Goal: Book appointment/travel/reservation

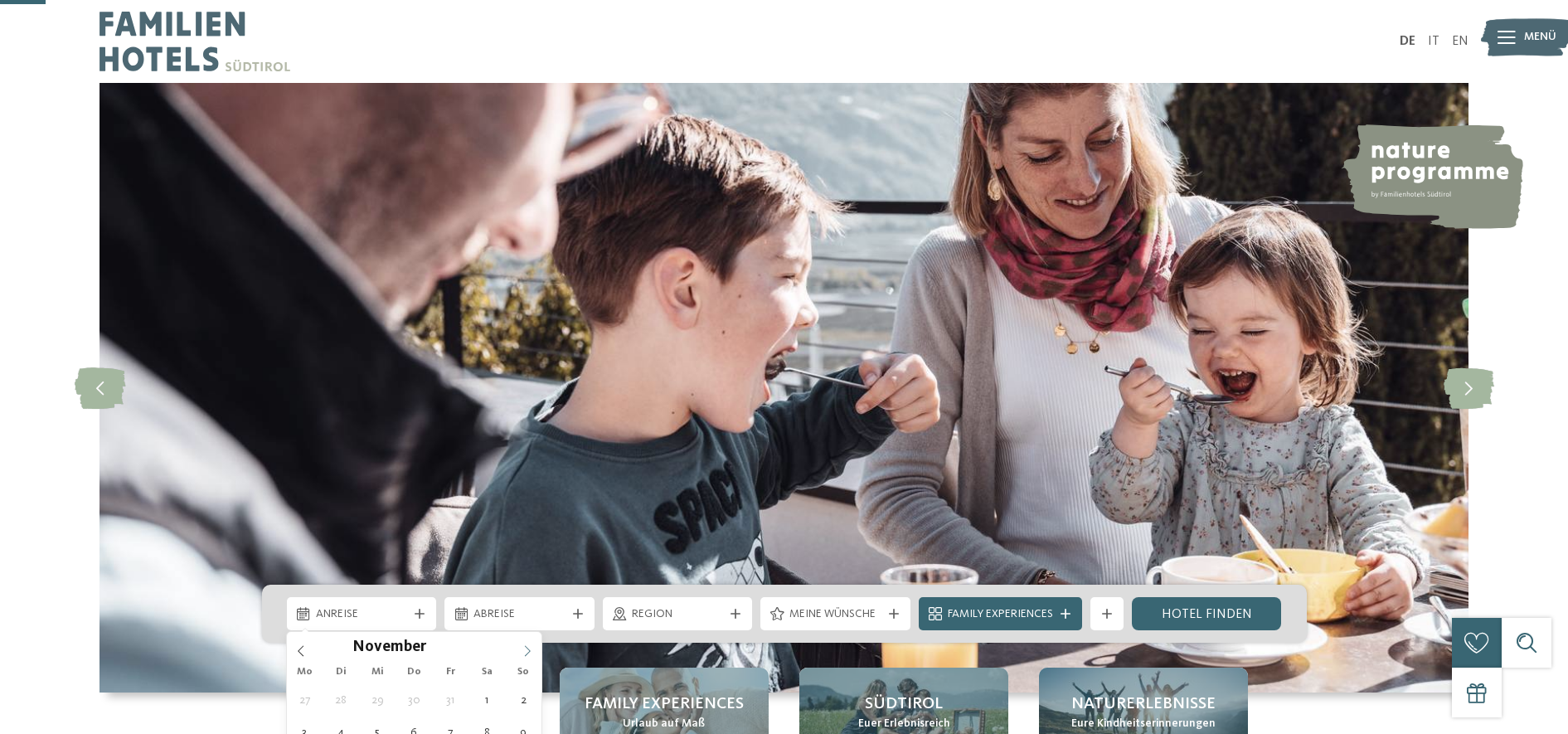
click at [524, 645] on icon at bounding box center [527, 650] width 11 height 11
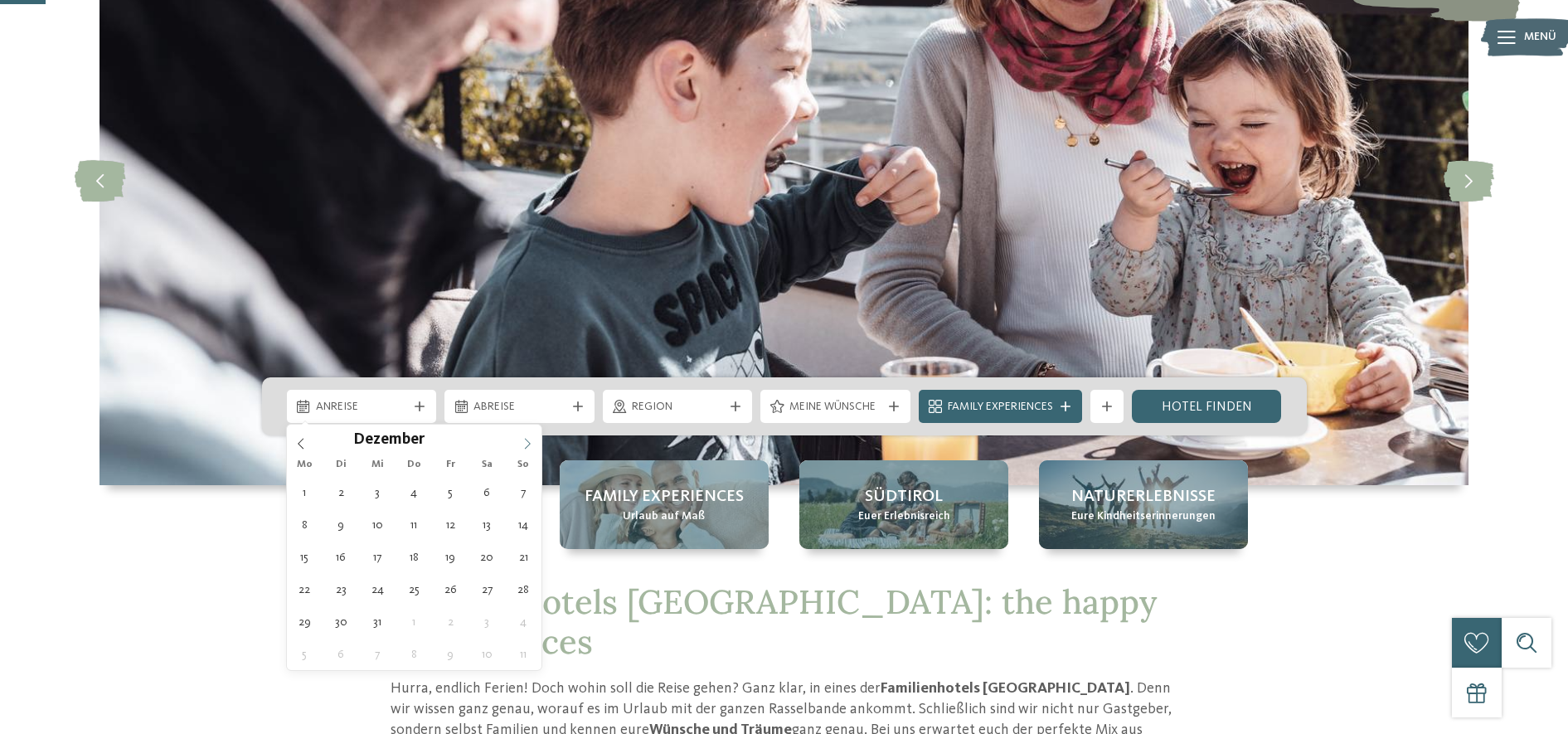
type input "****"
click at [526, 444] on icon at bounding box center [527, 443] width 11 height 11
click at [304, 448] on icon at bounding box center [301, 443] width 11 height 11
type div "[DATE]"
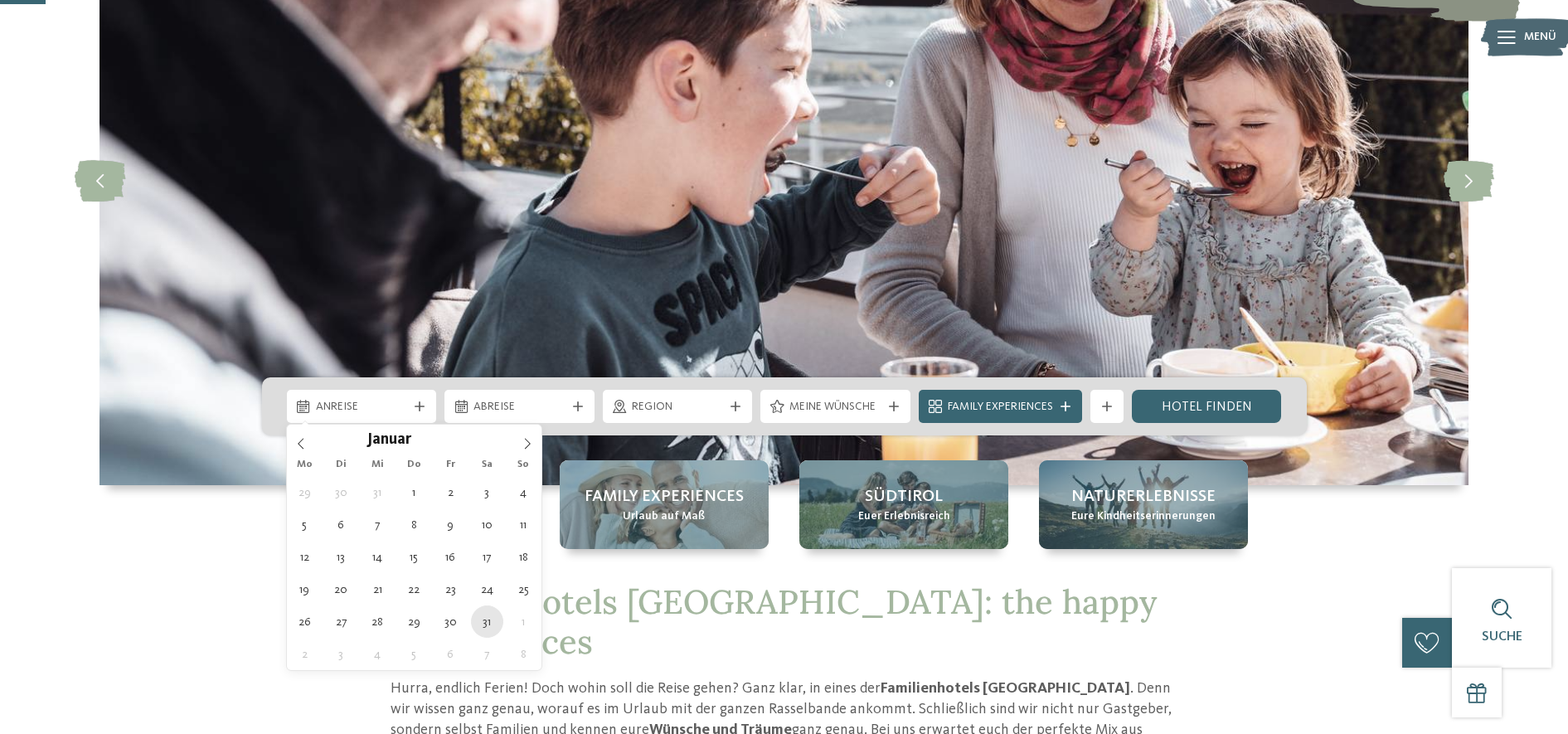
type input "****"
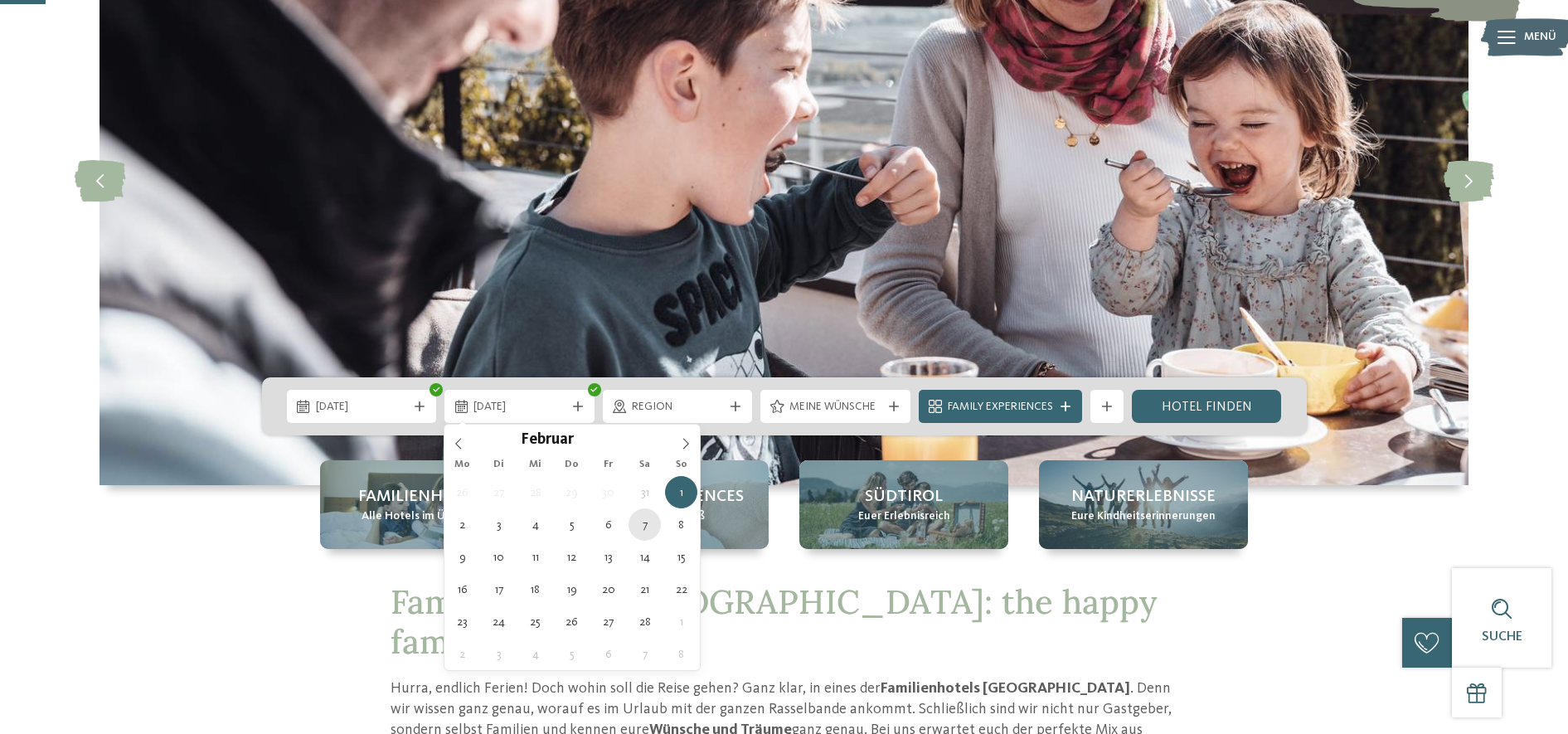
type div "[DATE]"
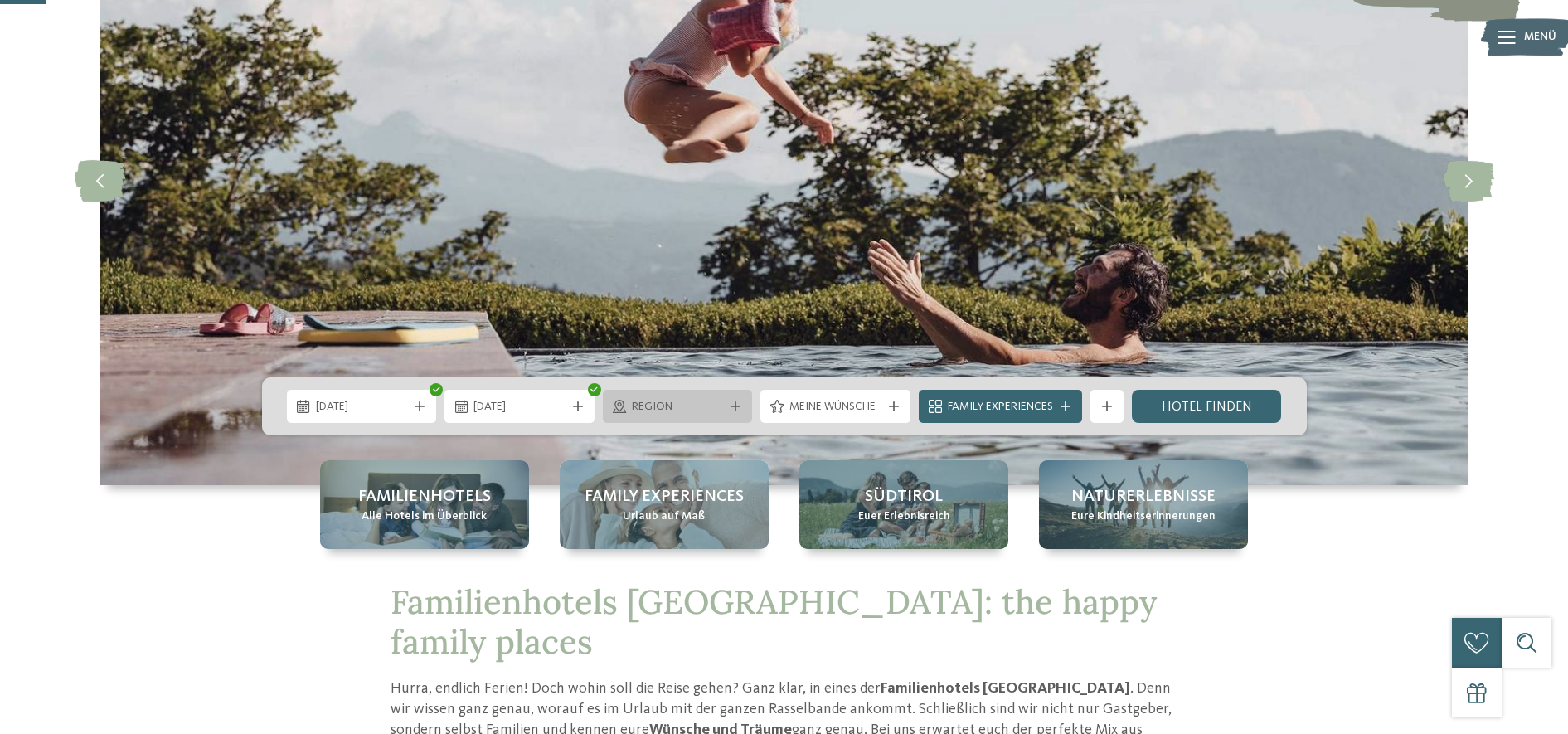
click at [735, 405] on icon at bounding box center [735, 405] width 10 height 10
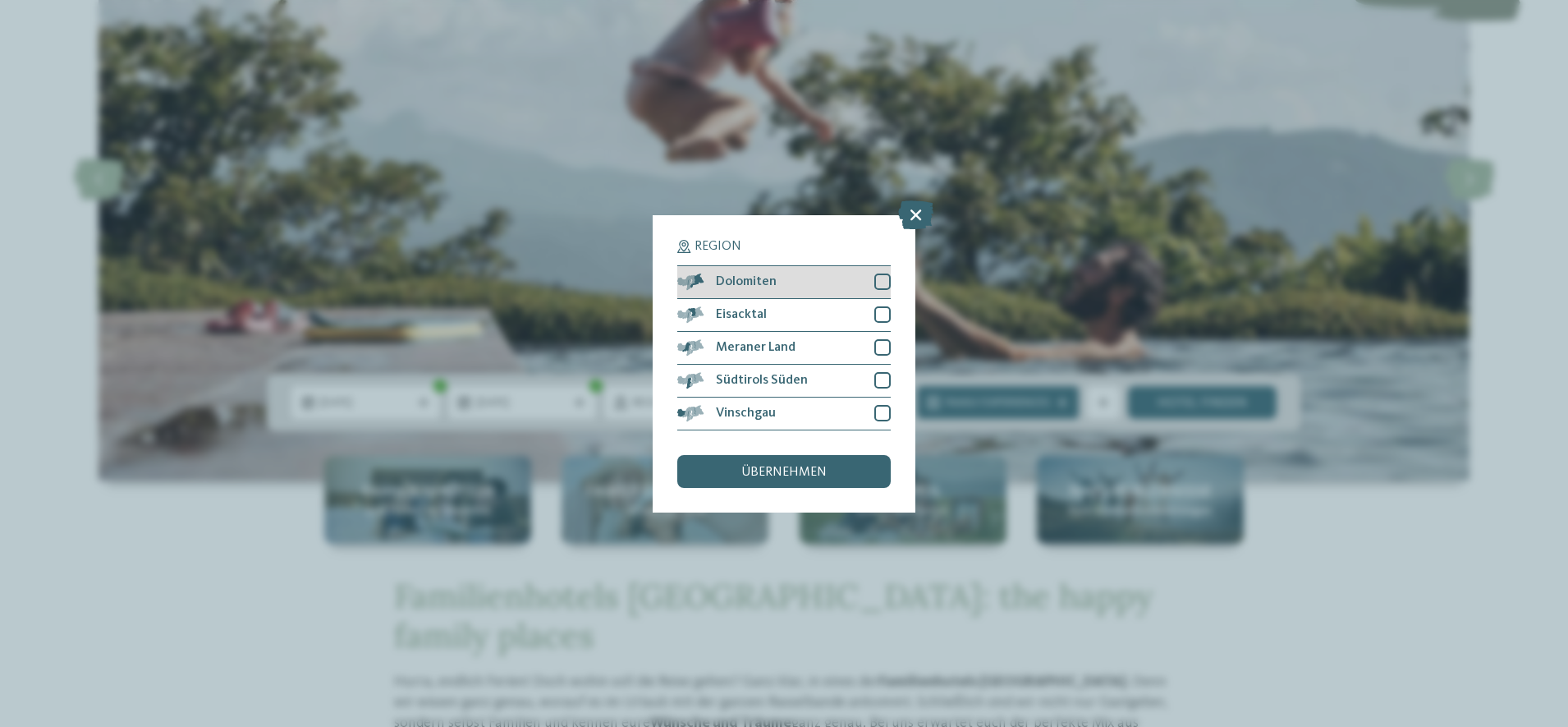
click at [879, 280] on div at bounding box center [883, 281] width 16 height 16
click at [884, 343] on div at bounding box center [883, 347] width 16 height 16
click at [804, 474] on span "übernehmen" at bounding box center [784, 472] width 86 height 13
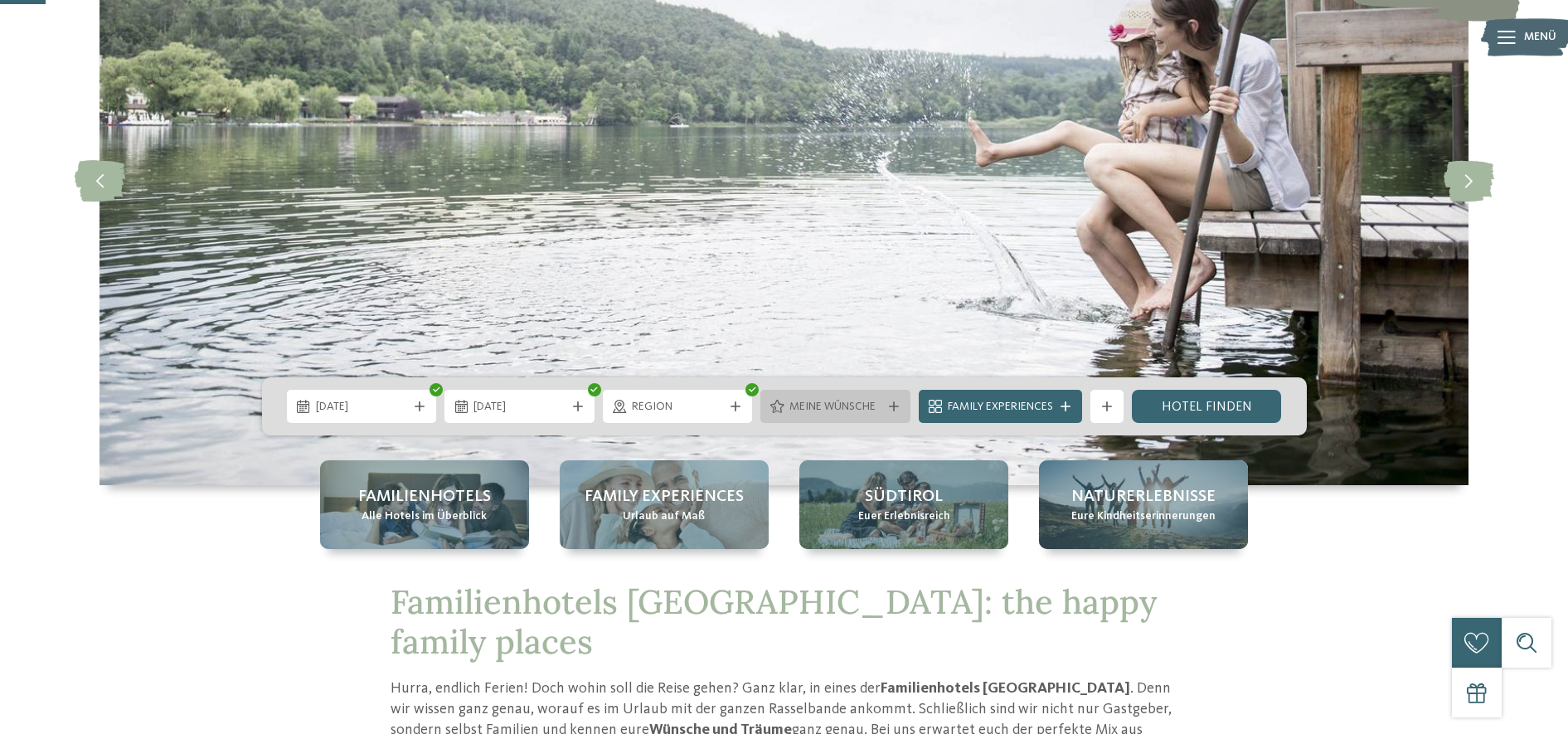
click at [889, 403] on icon at bounding box center [893, 405] width 10 height 10
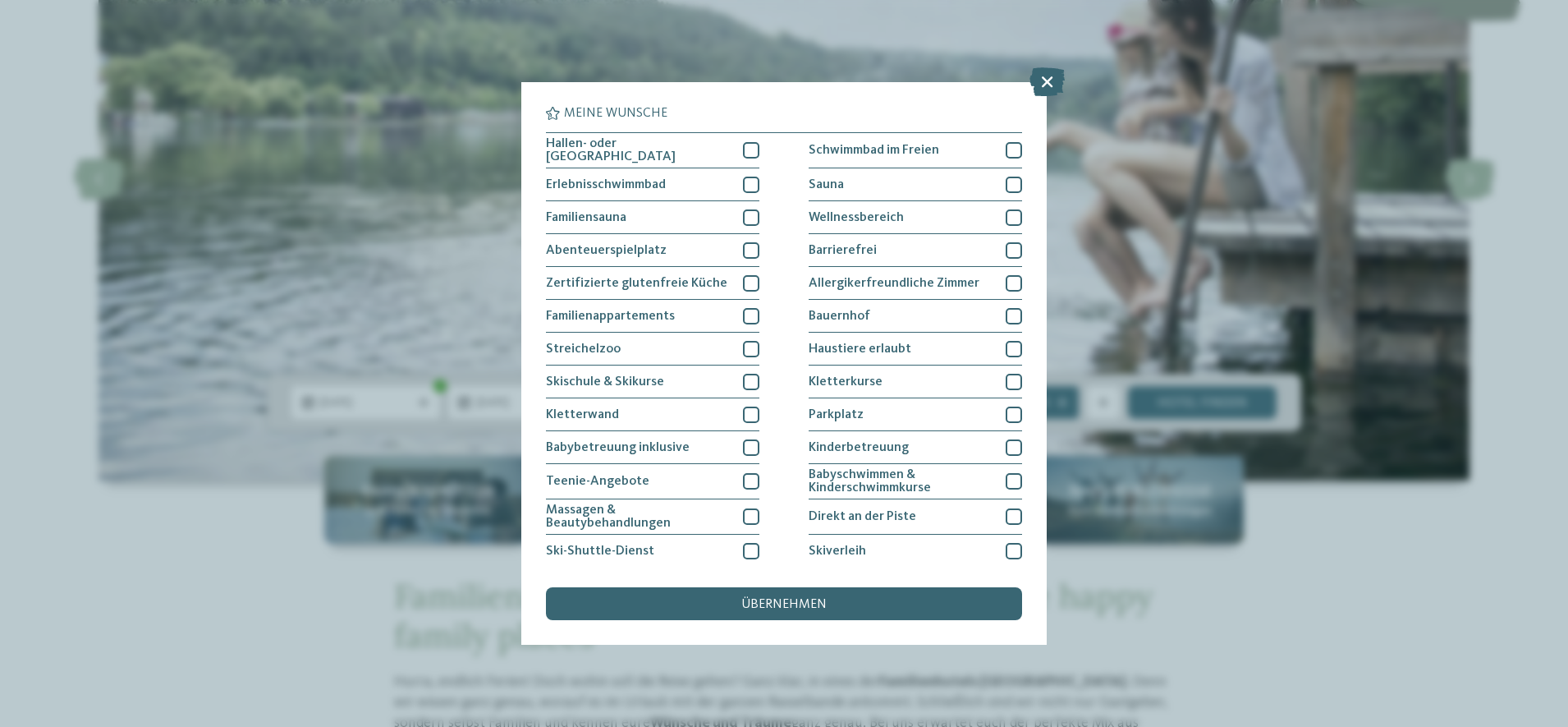
click at [233, 602] on div "Meine Wünsche Hallen- oder Schleusenbad Schwimmbad im Freien" at bounding box center [784, 364] width 1568 height 727
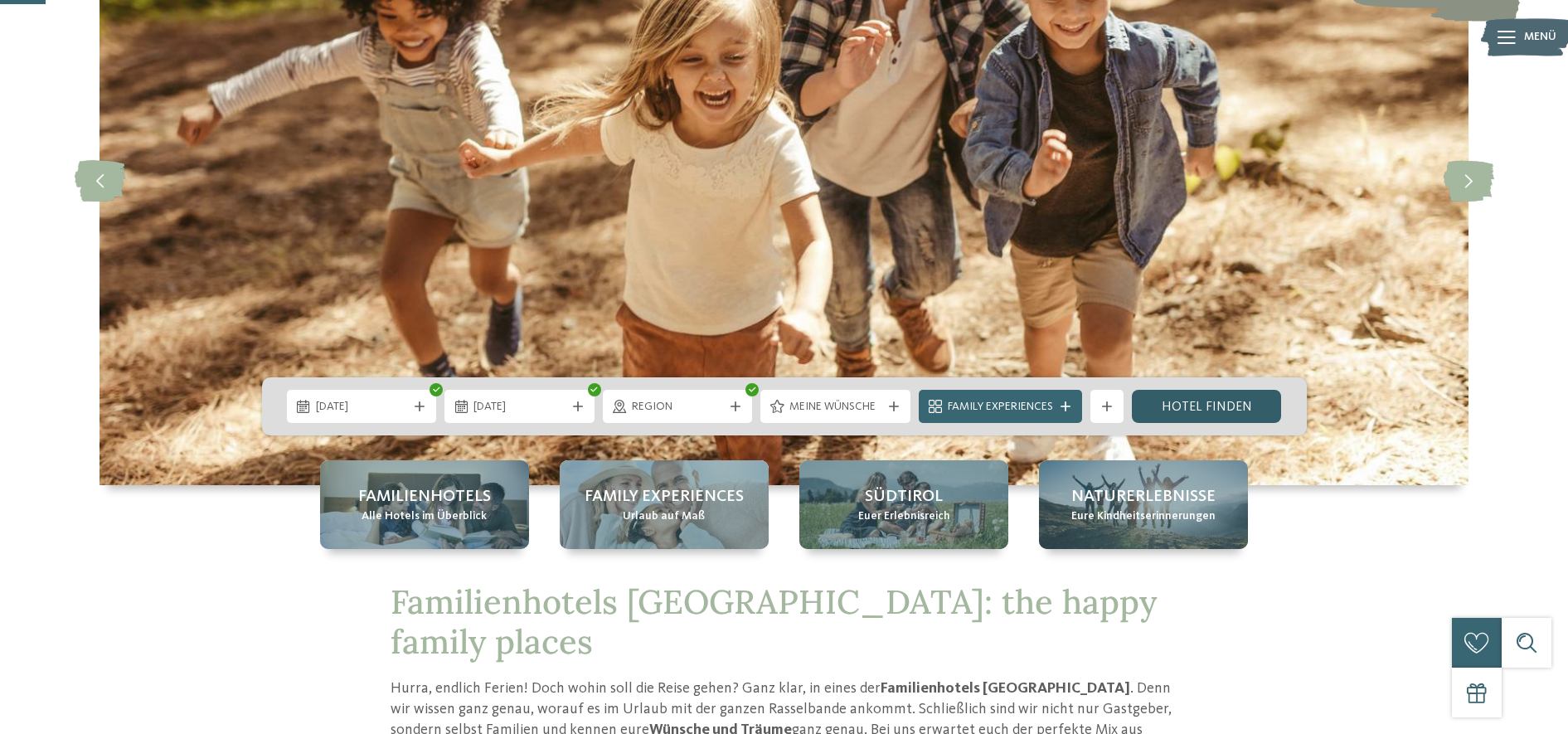
click at [1185, 405] on link "Hotel finden" at bounding box center [1207, 406] width 150 height 33
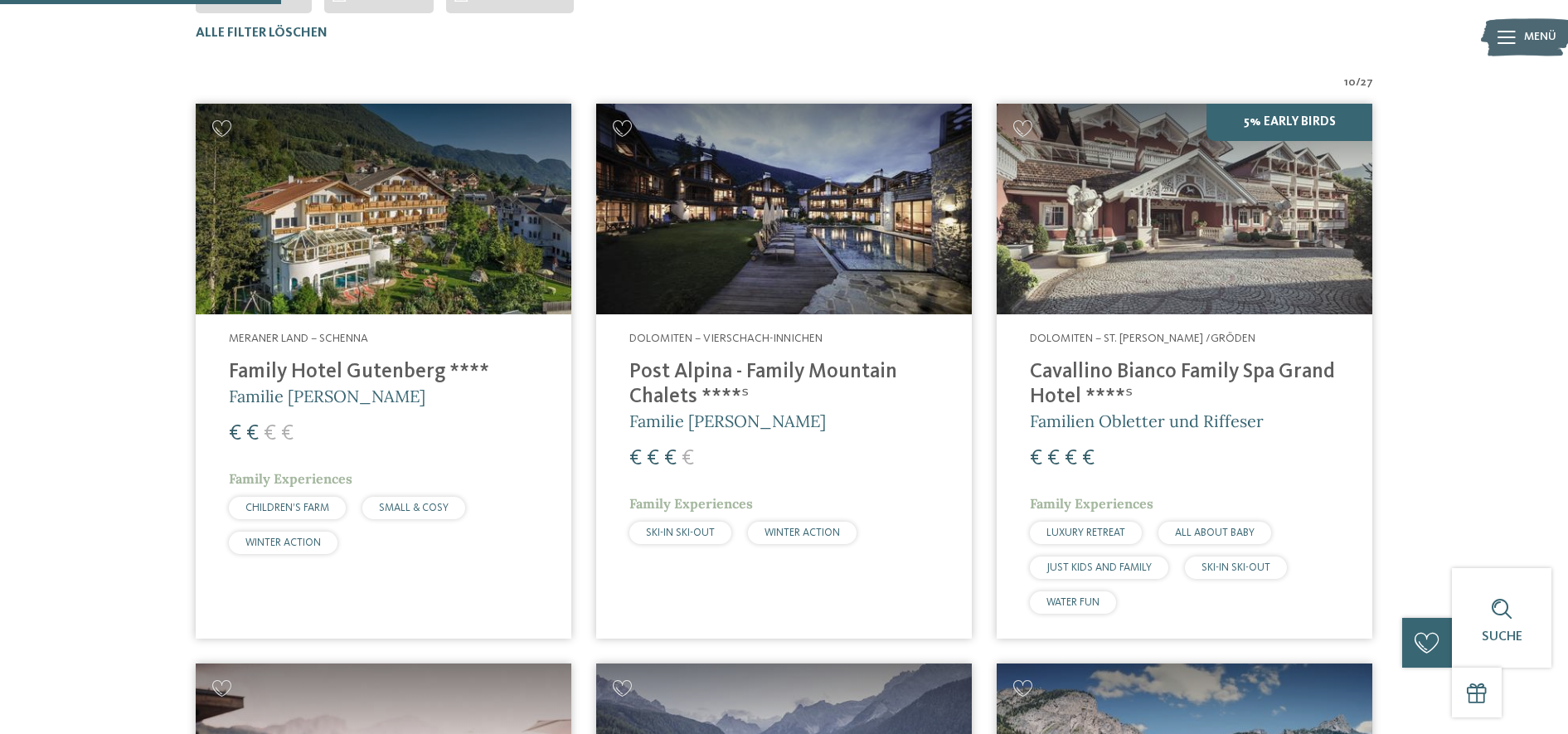
click at [765, 235] on img at bounding box center [784, 210] width 376 height 211
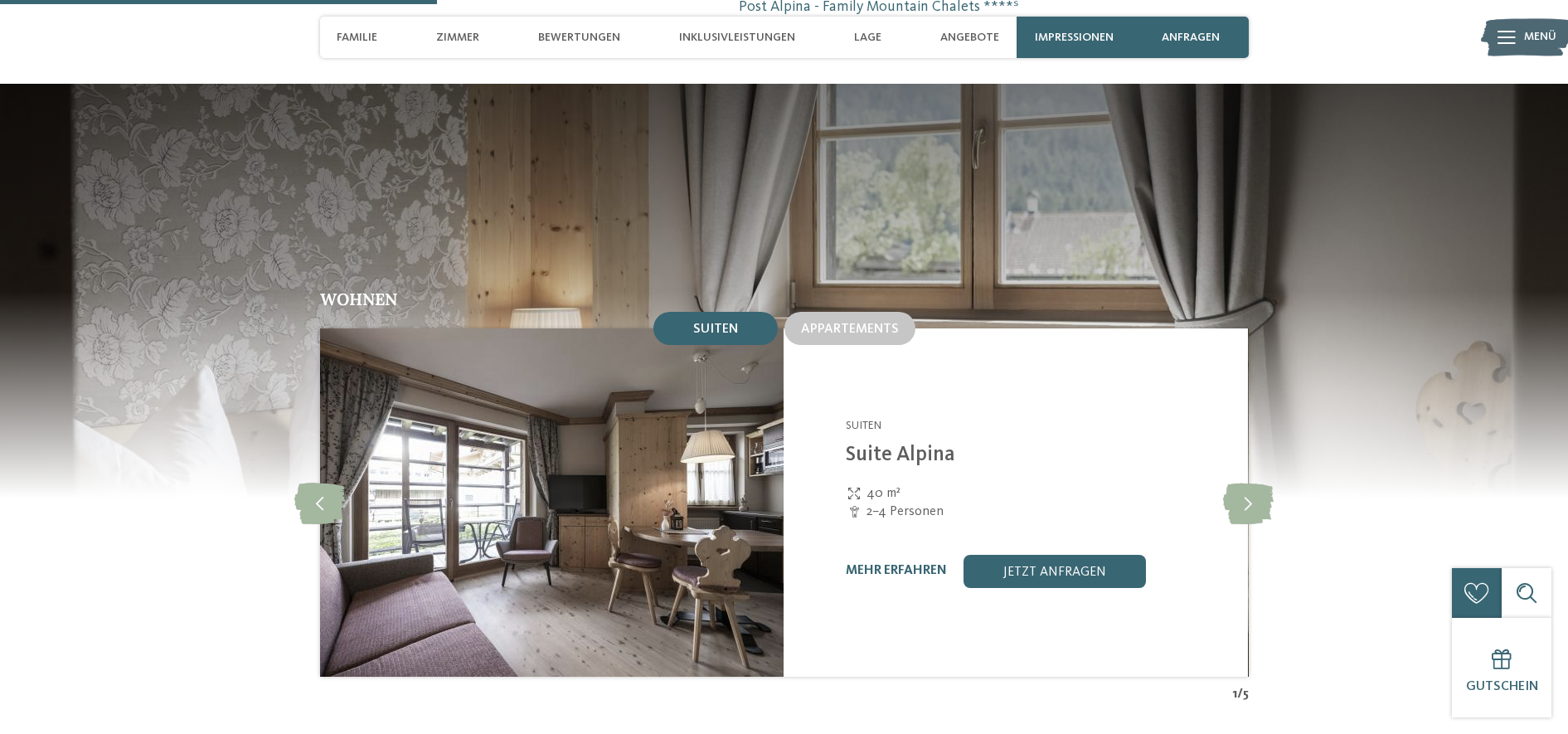
scroll to position [1658, 0]
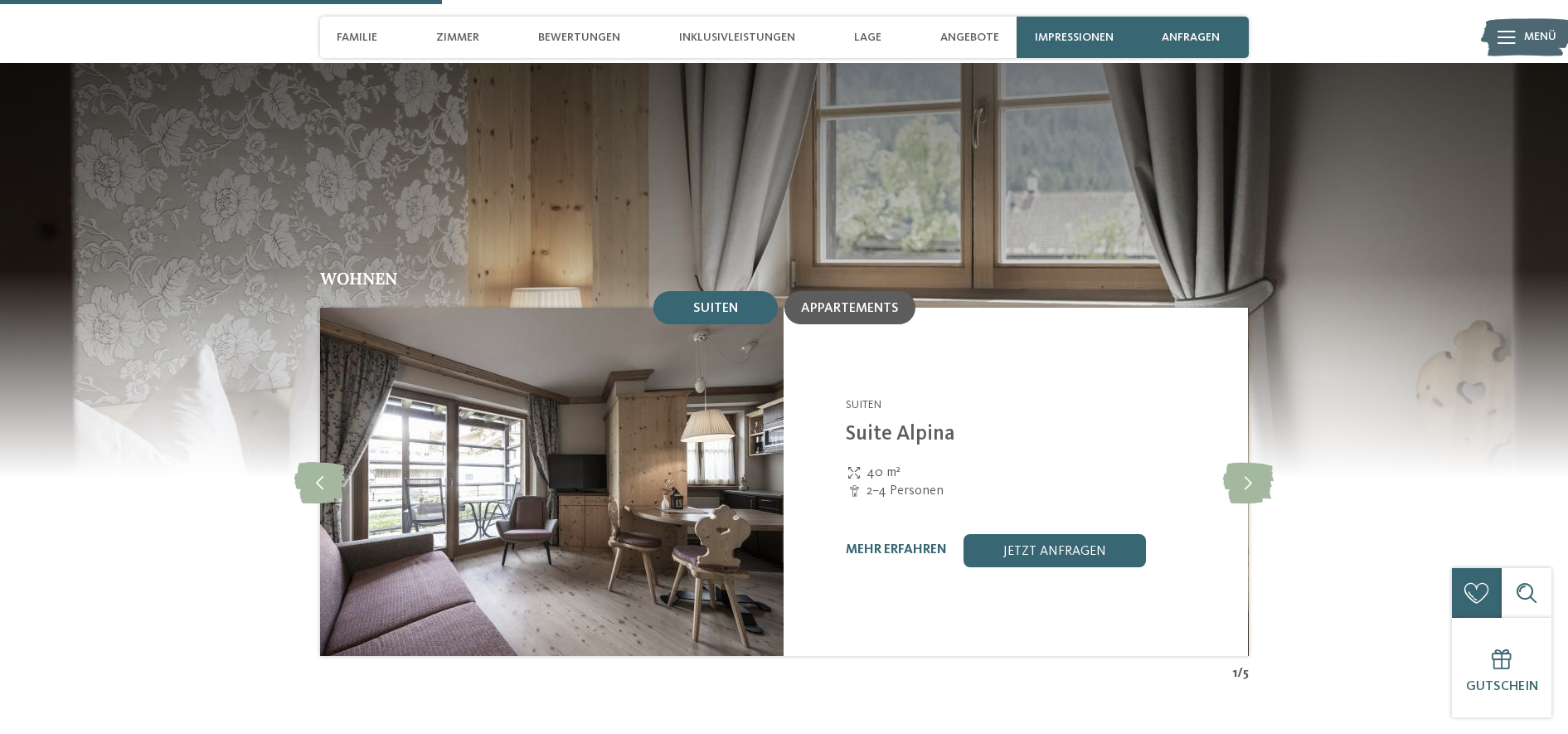
click at [843, 301] on span "Appartements" at bounding box center [850, 308] width 98 height 13
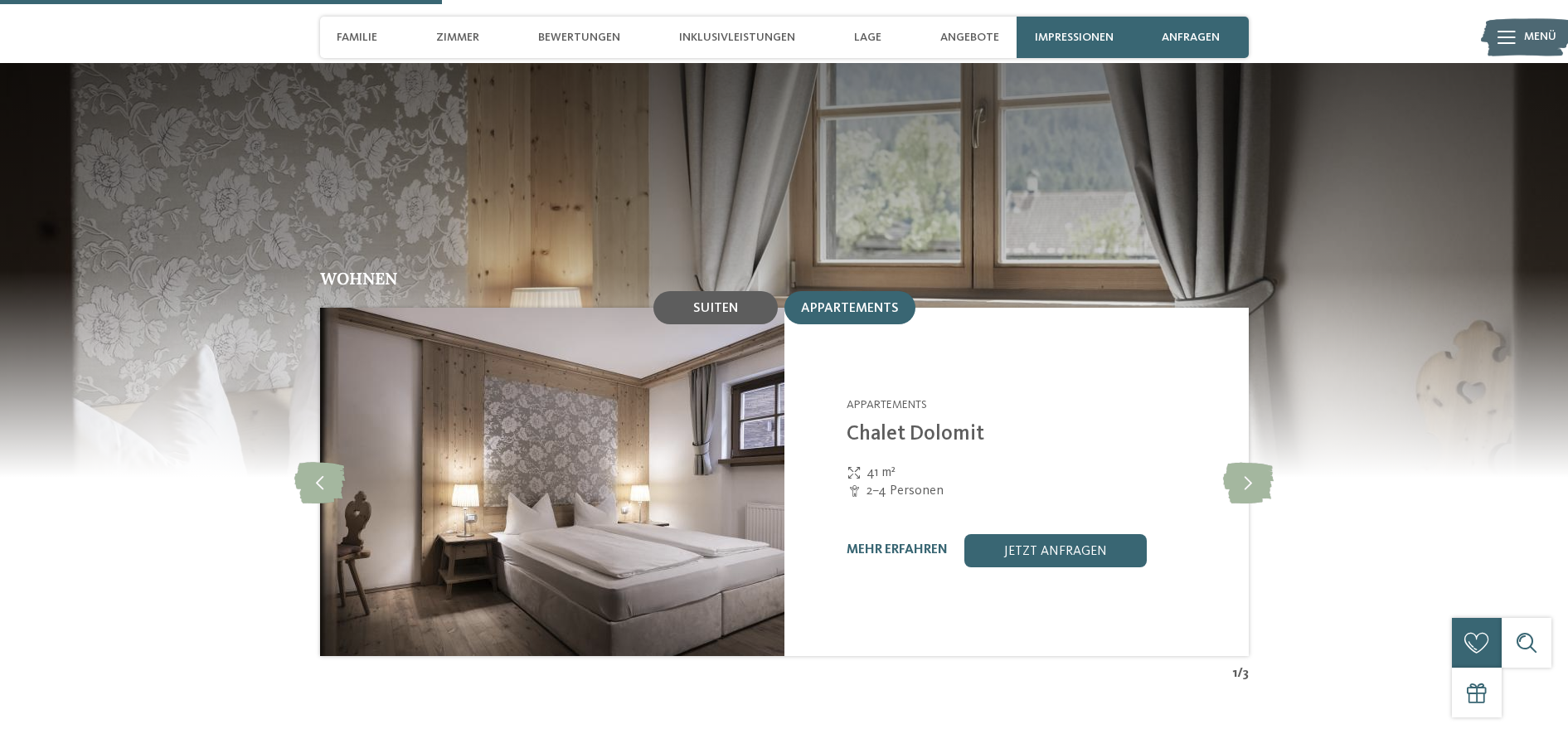
click at [673, 291] on div "Suiten" at bounding box center [716, 308] width 124 height 33
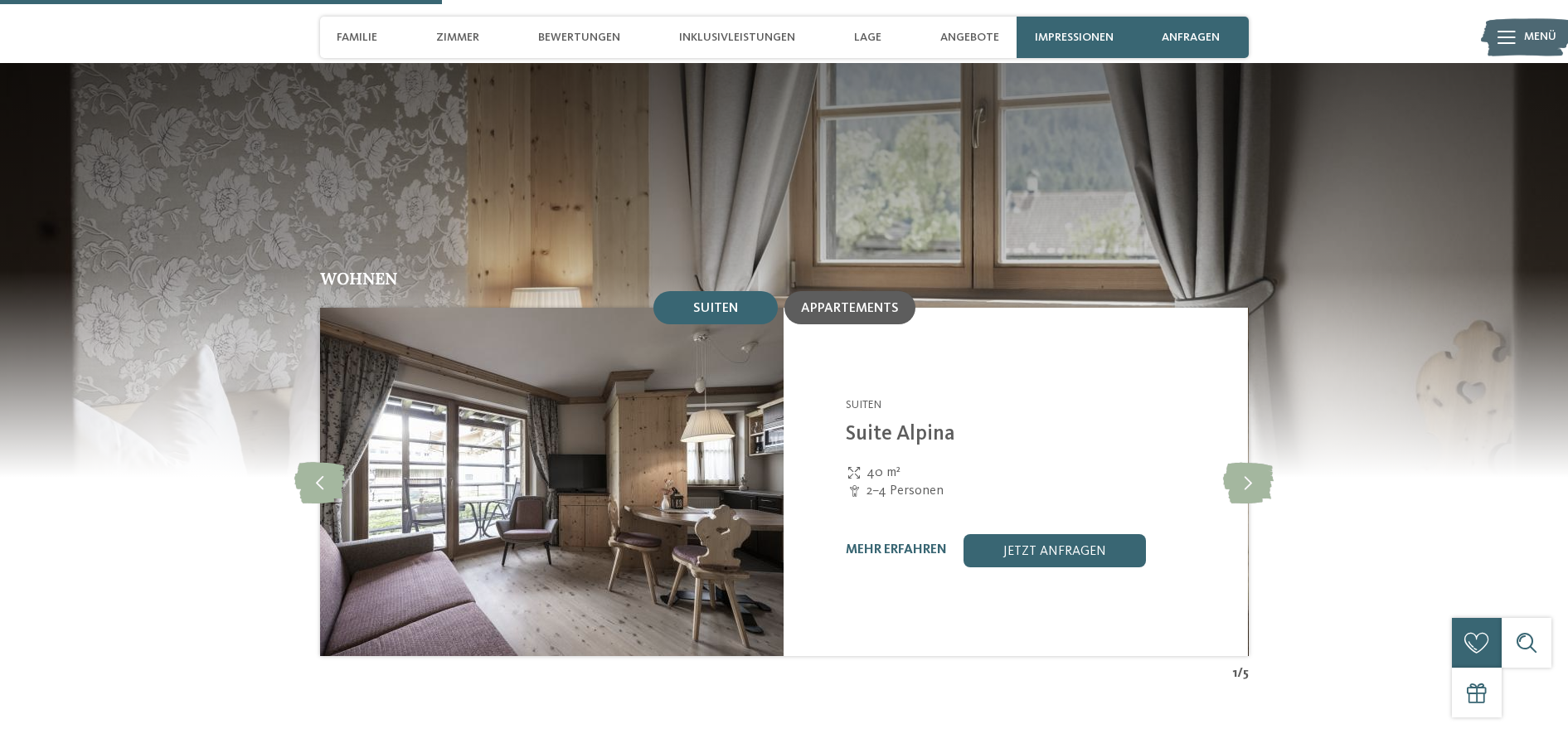
click at [840, 301] on span "Appartements" at bounding box center [850, 308] width 98 height 13
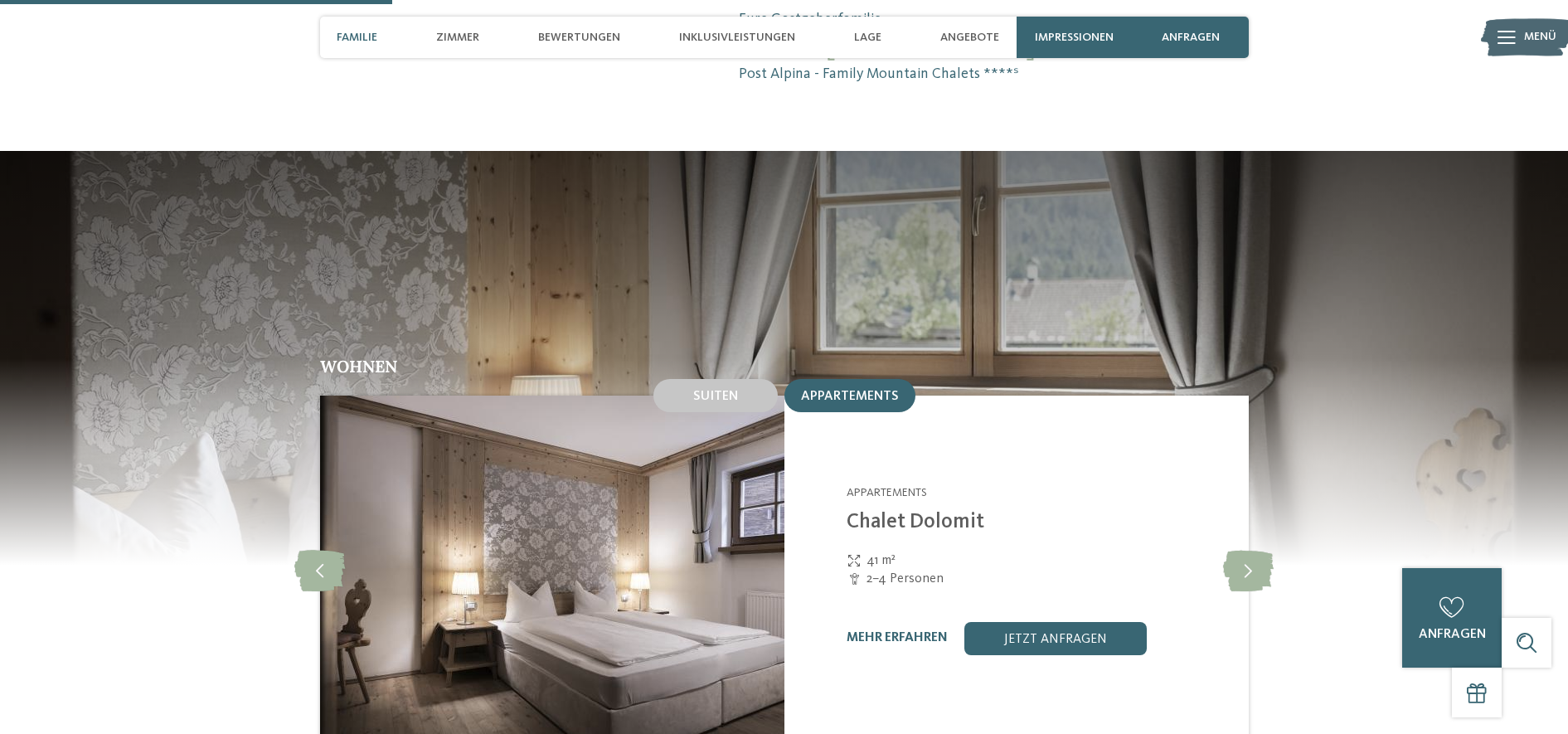
scroll to position [1451, 0]
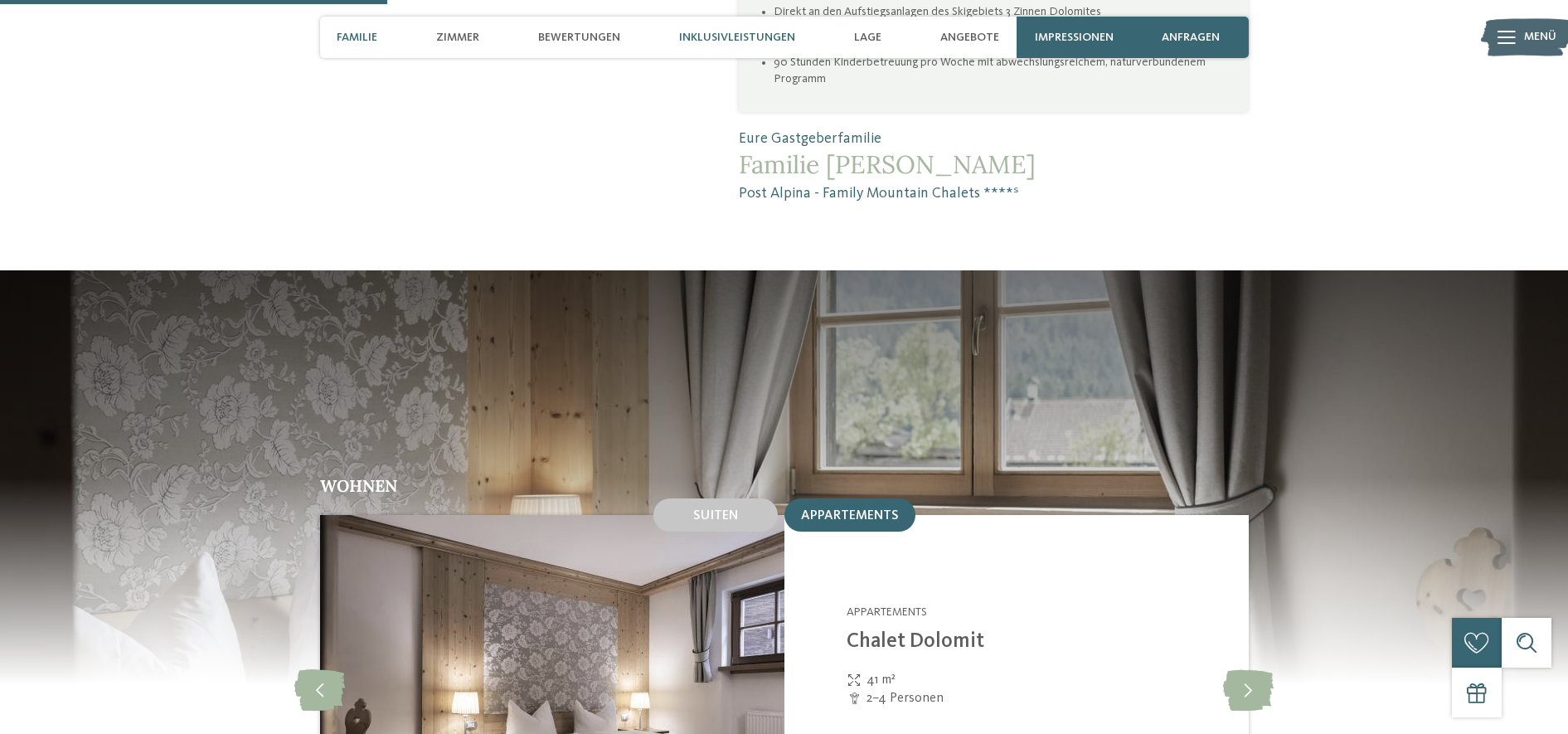
click at [728, 33] on span "Inklusivleistungen" at bounding box center [737, 38] width 116 height 14
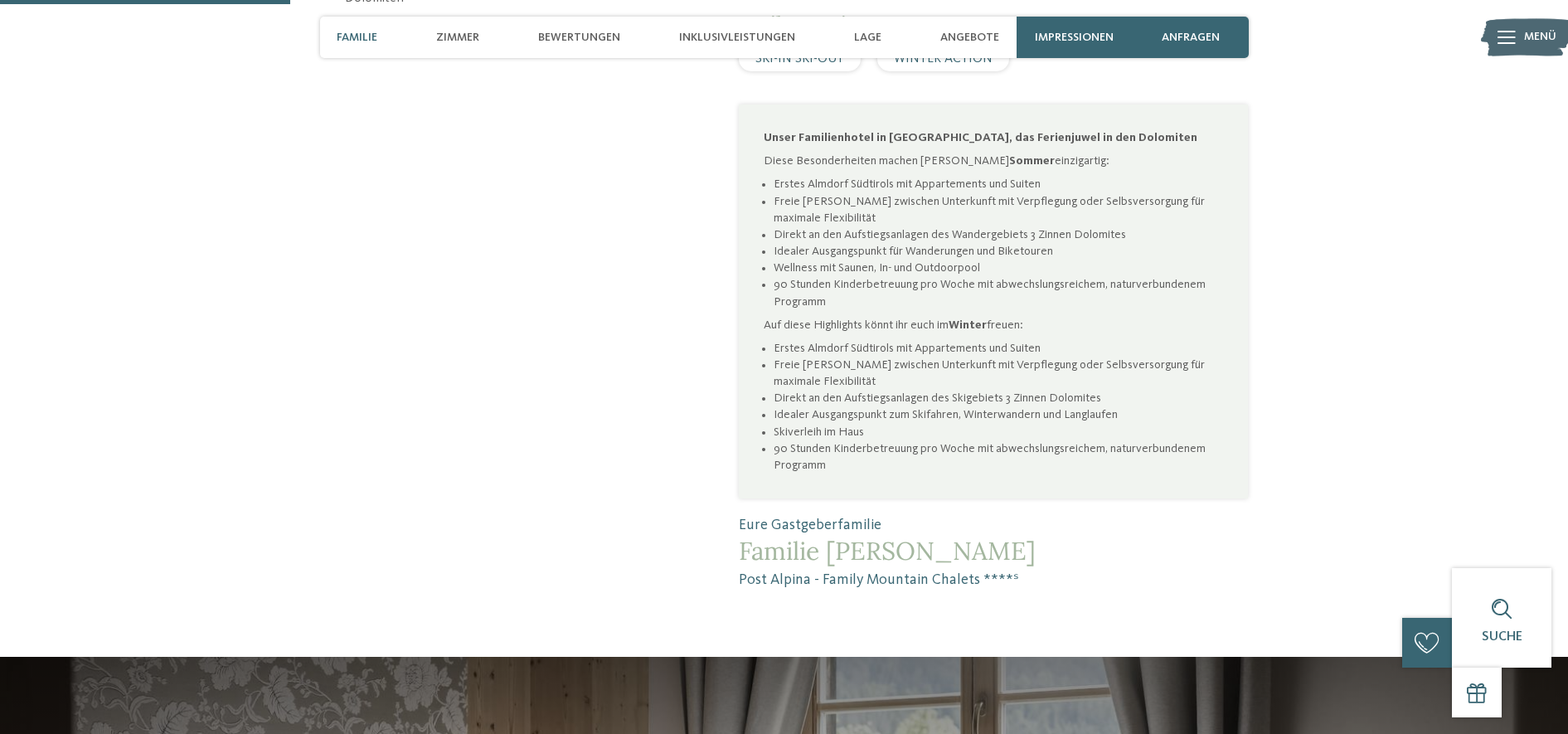
scroll to position [1039, 0]
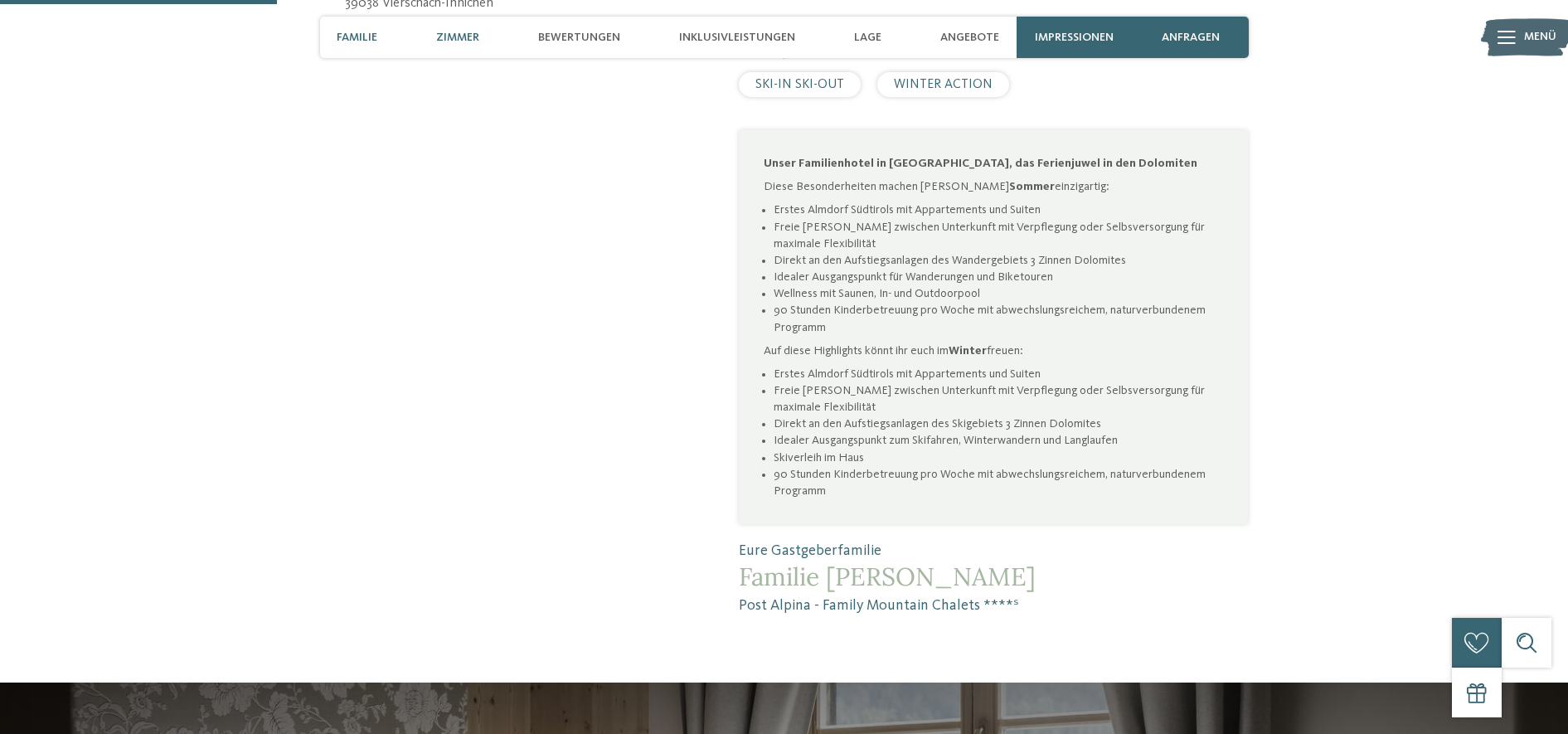
click at [453, 39] on span "Zimmer" at bounding box center [457, 38] width 43 height 14
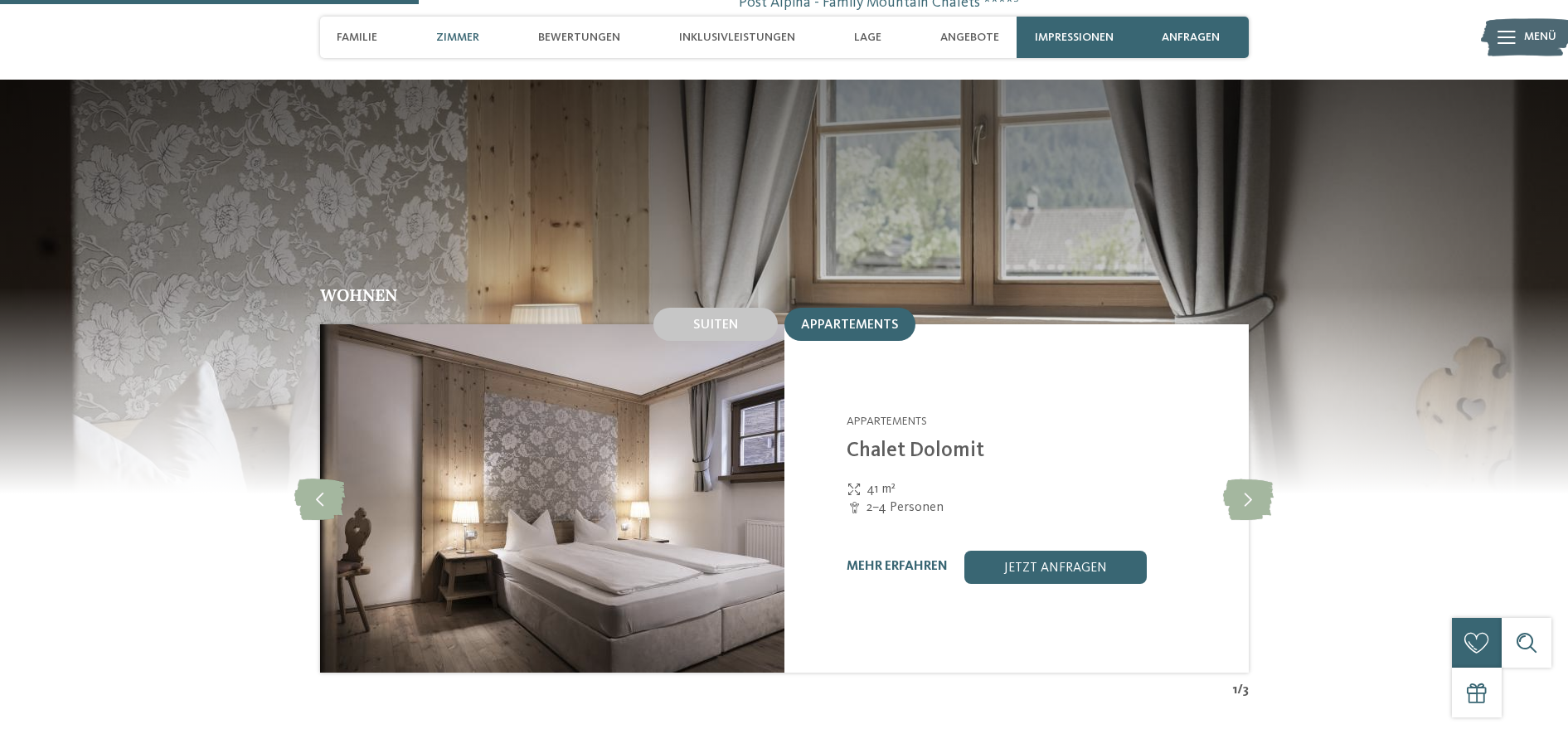
scroll to position [1673, 0]
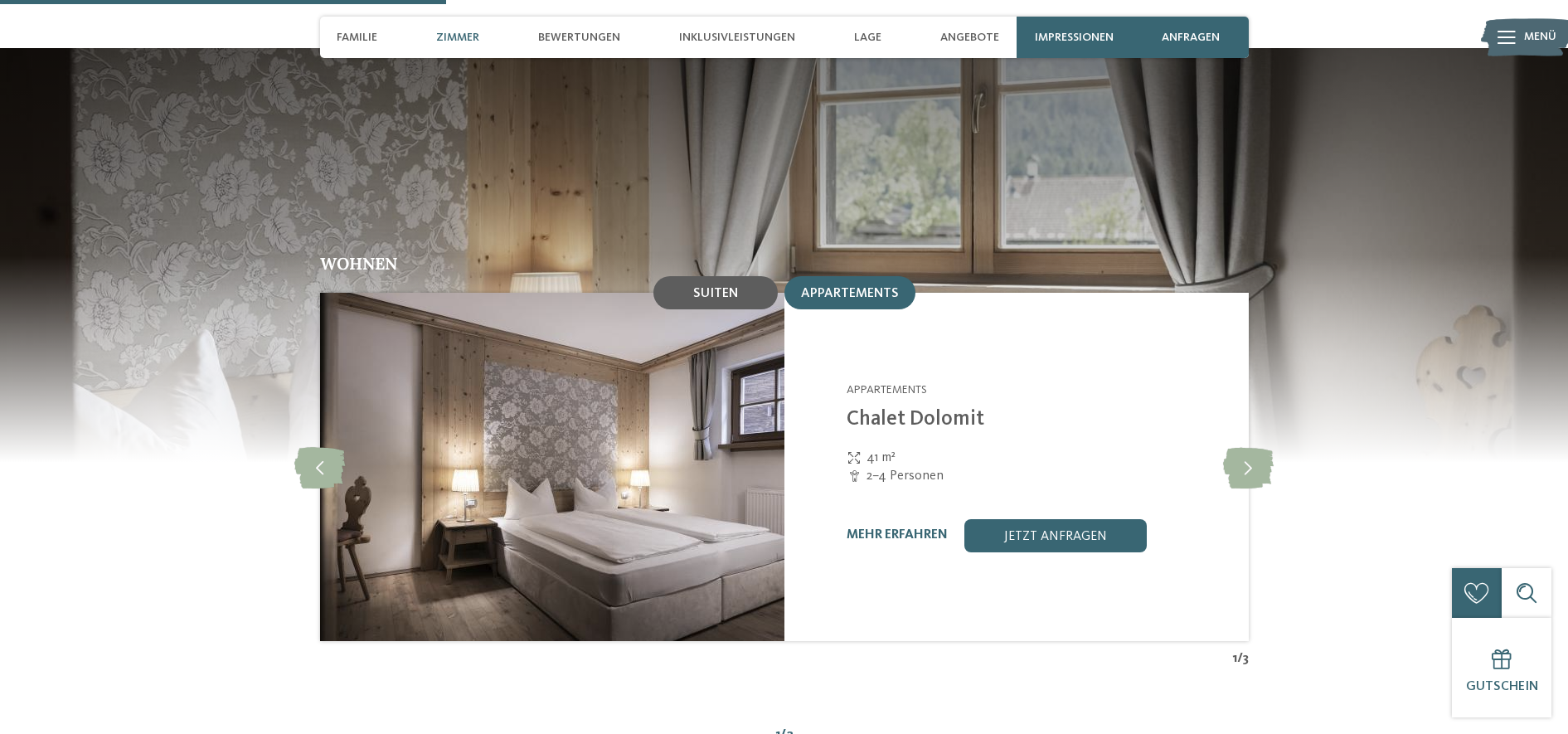
click at [748, 276] on div "Suiten" at bounding box center [716, 293] width 124 height 33
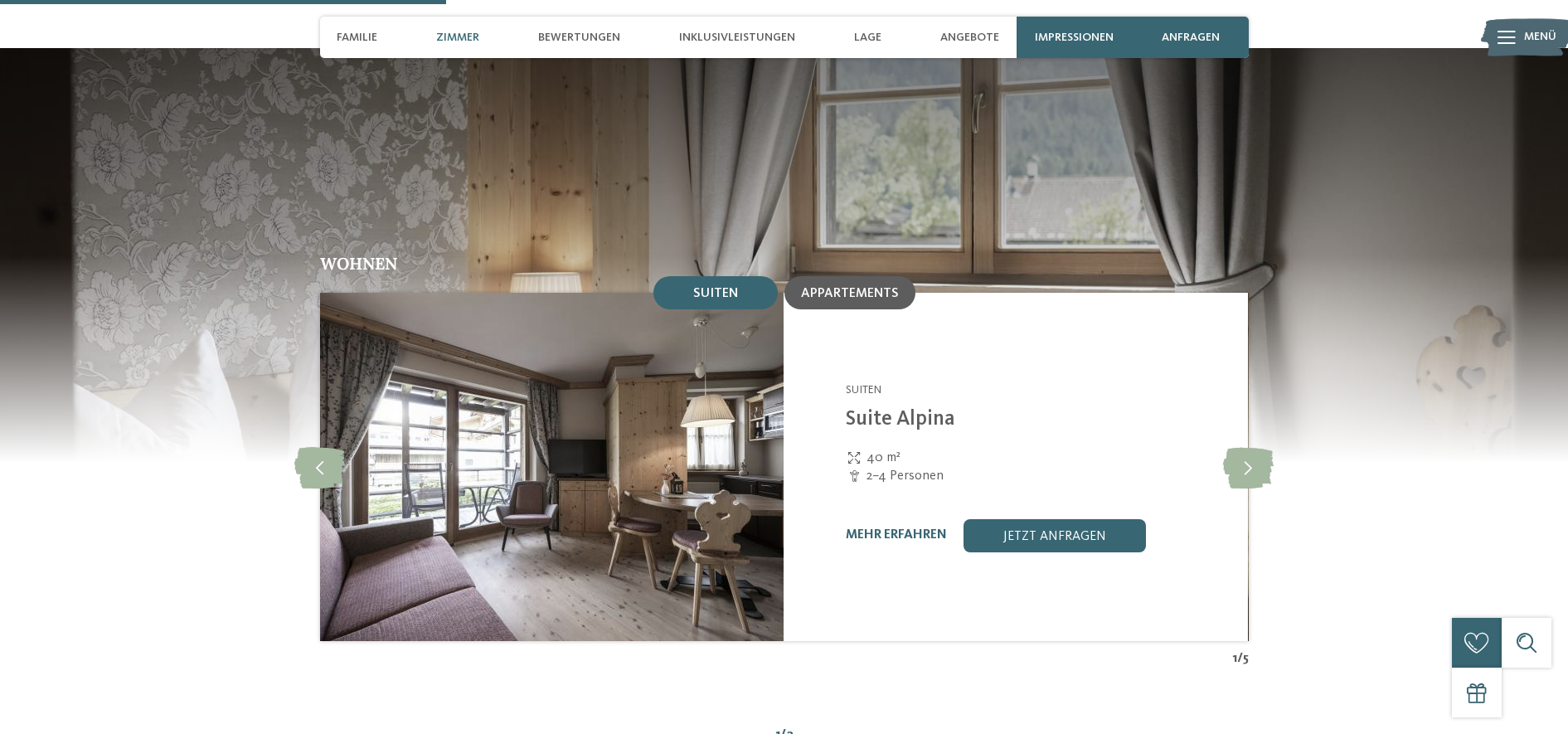
click at [858, 287] on span "Appartements" at bounding box center [850, 293] width 98 height 13
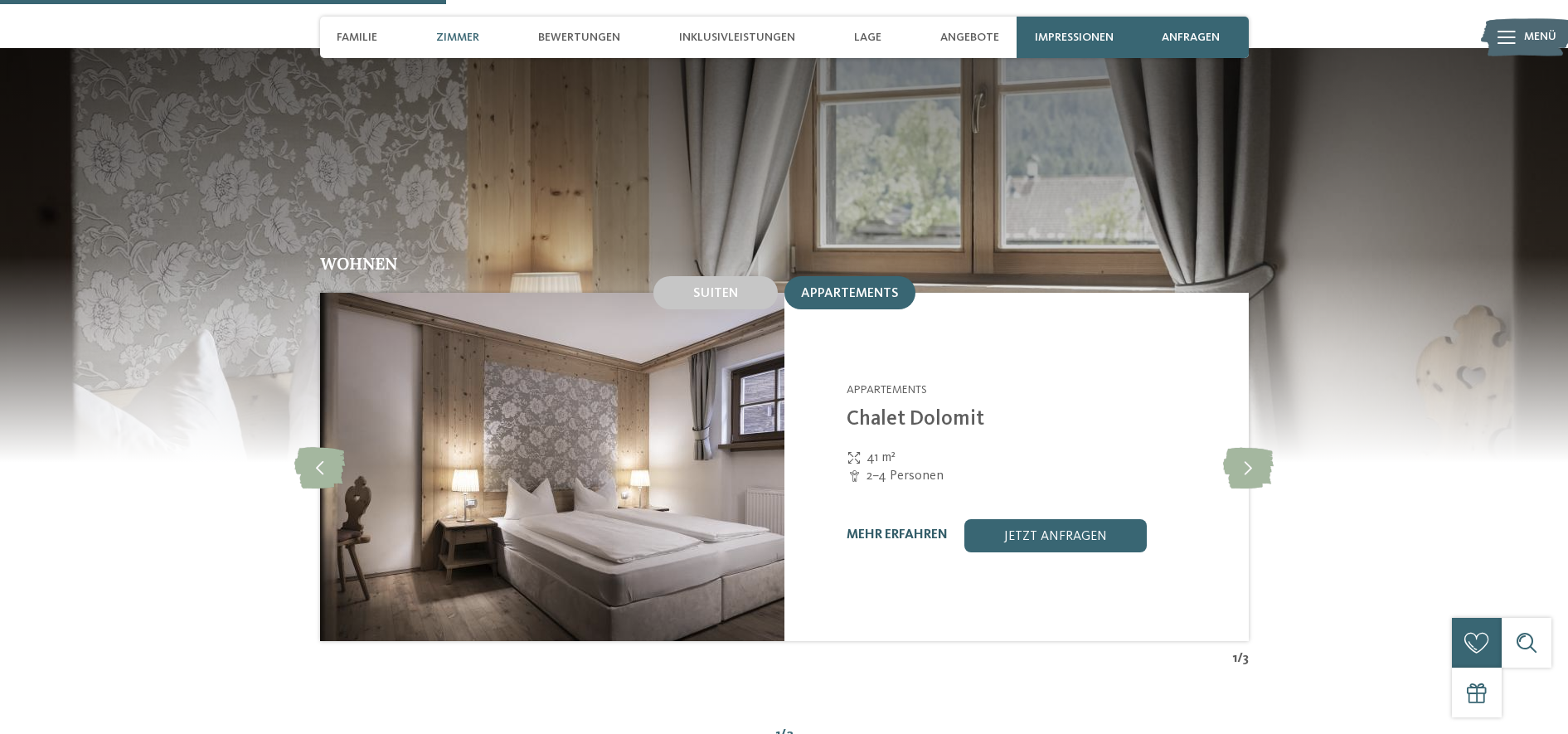
click at [906, 528] on link "mehr erfahren" at bounding box center [898, 534] width 101 height 13
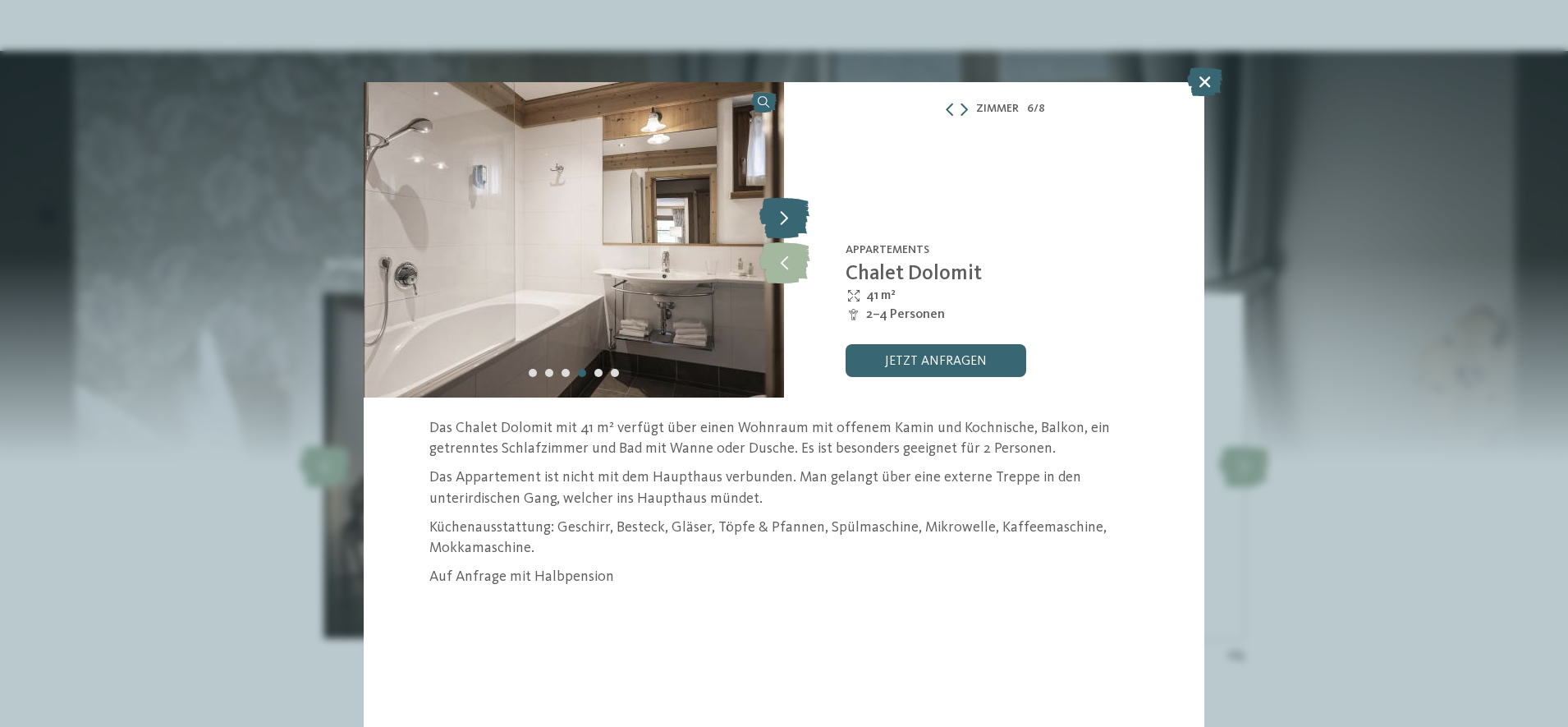
click at [773, 218] on icon at bounding box center [785, 217] width 50 height 41
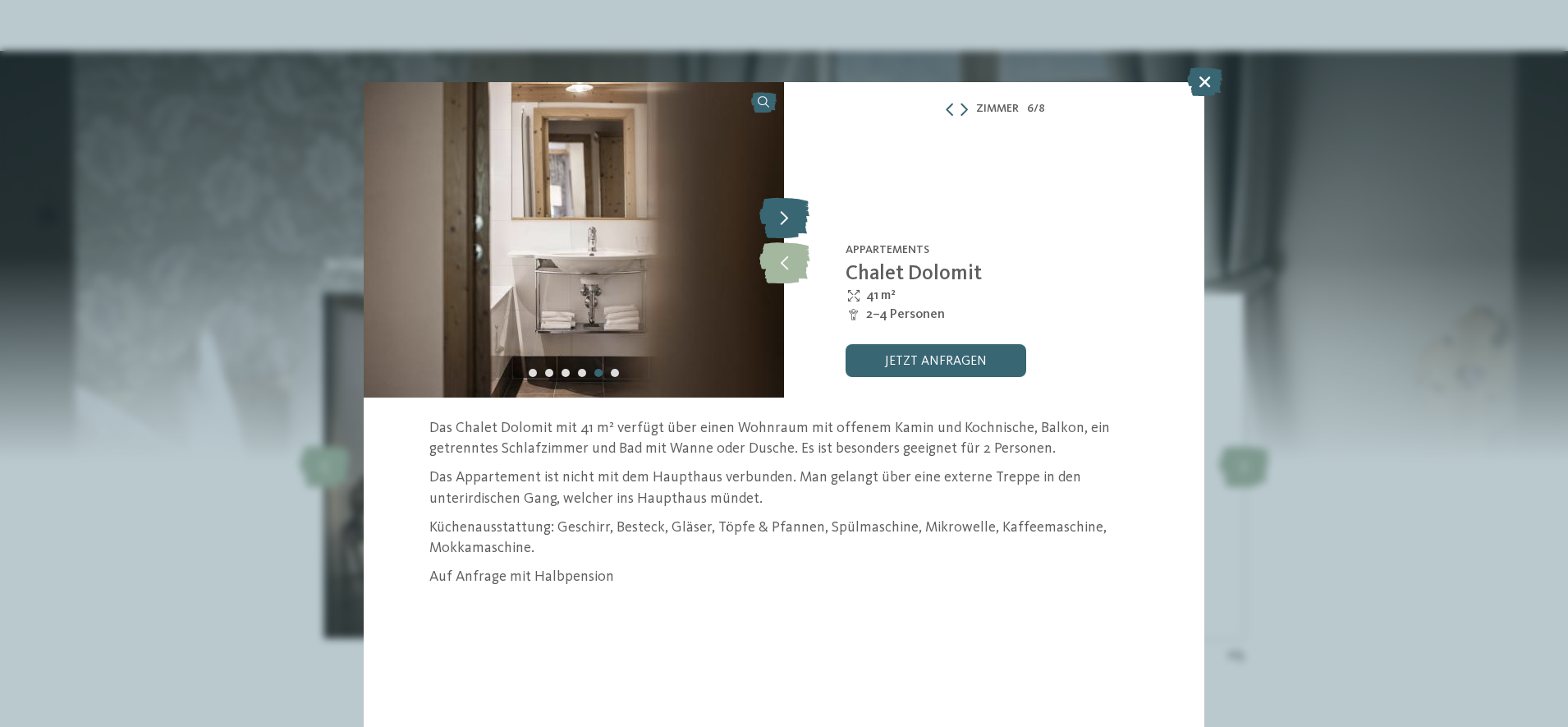
click at [773, 218] on icon at bounding box center [785, 217] width 50 height 41
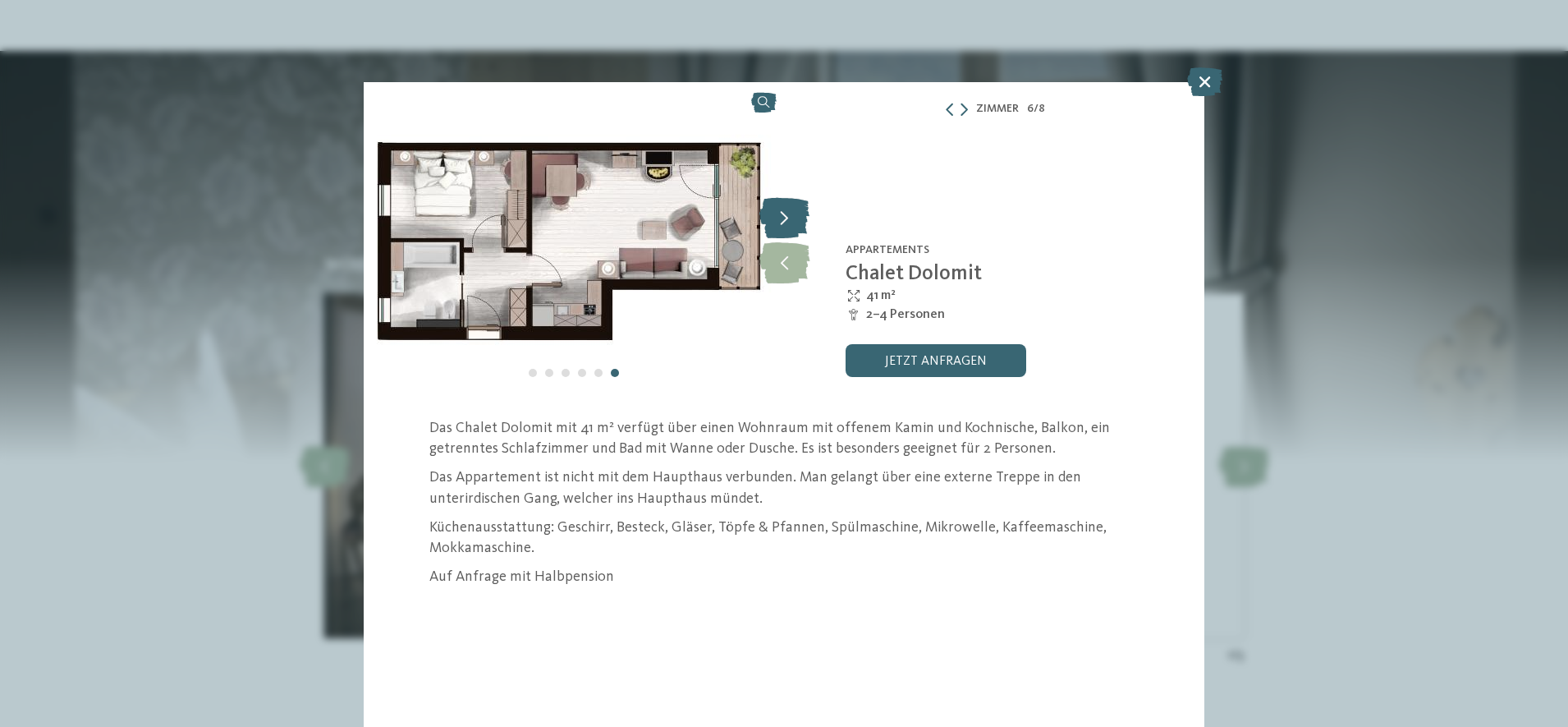
click at [788, 208] on icon at bounding box center [785, 217] width 50 height 41
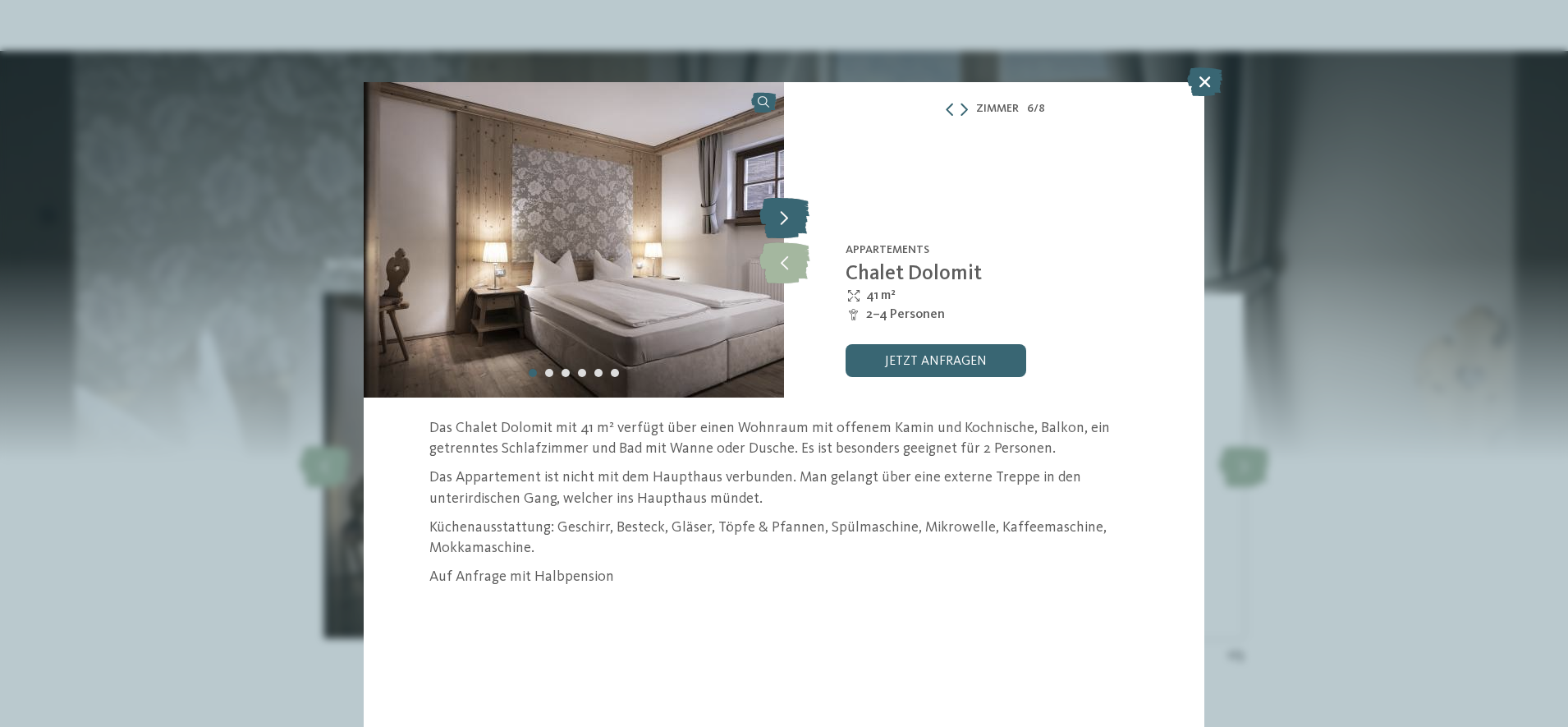
click at [788, 208] on icon at bounding box center [785, 217] width 50 height 41
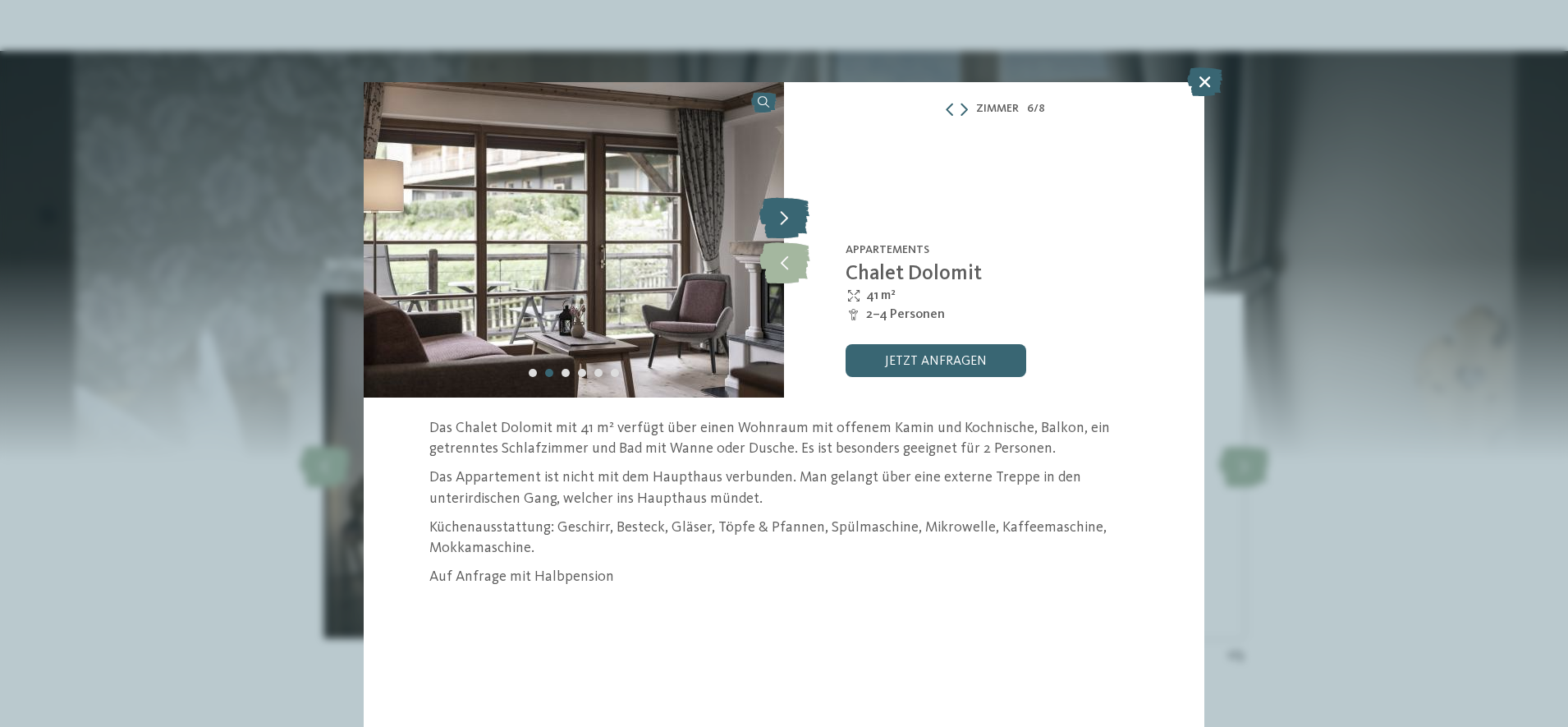
click at [788, 208] on icon at bounding box center [785, 217] width 50 height 41
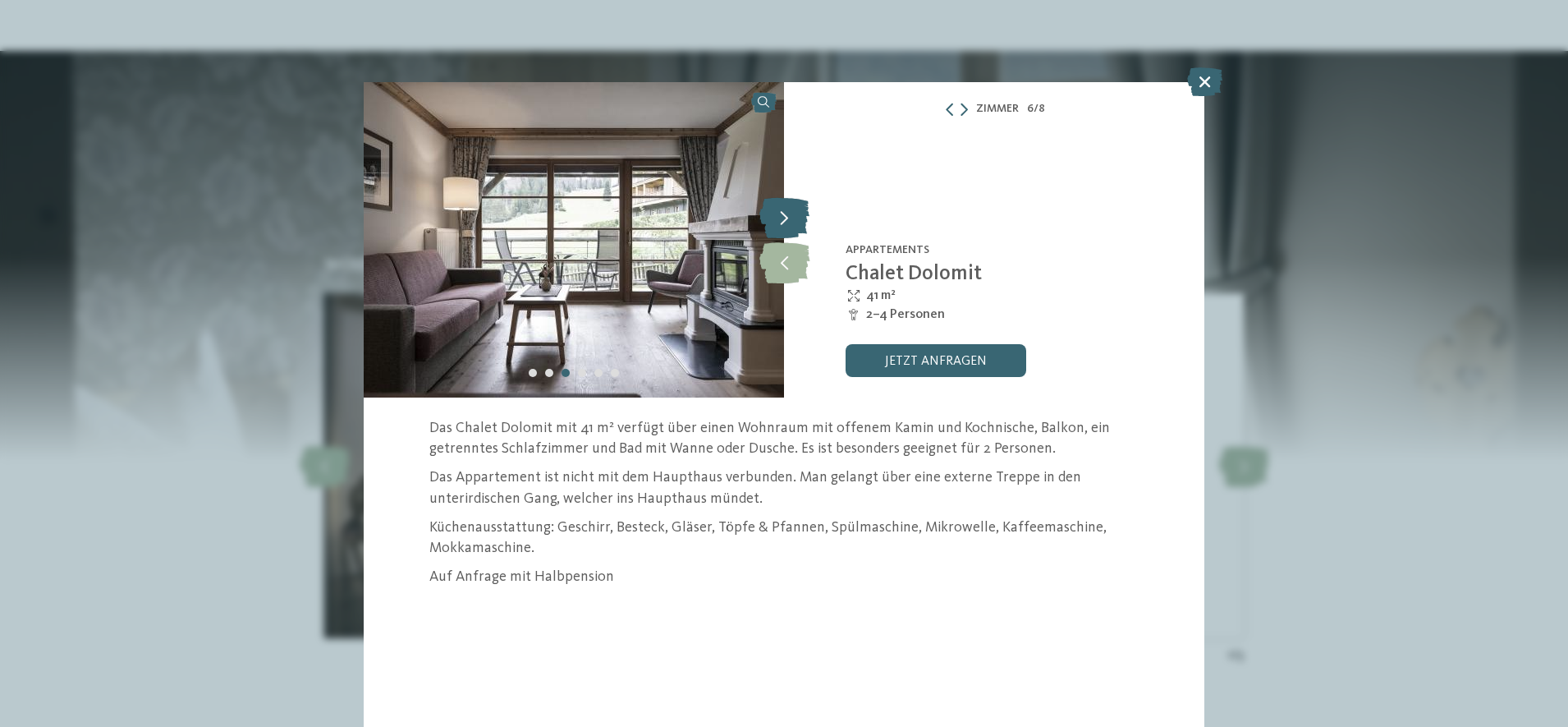
click at [788, 208] on icon at bounding box center [785, 217] width 50 height 41
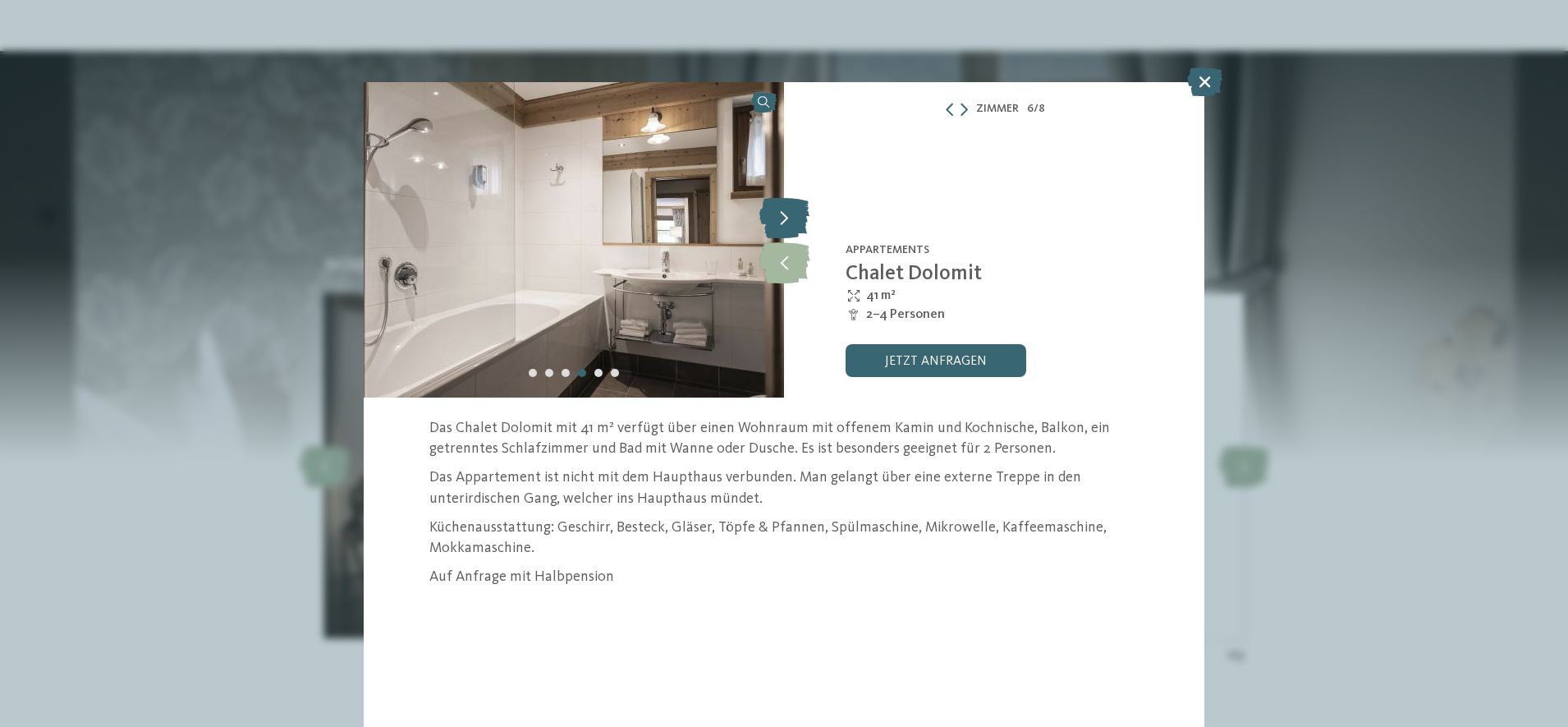
click at [788, 208] on icon at bounding box center [785, 217] width 50 height 41
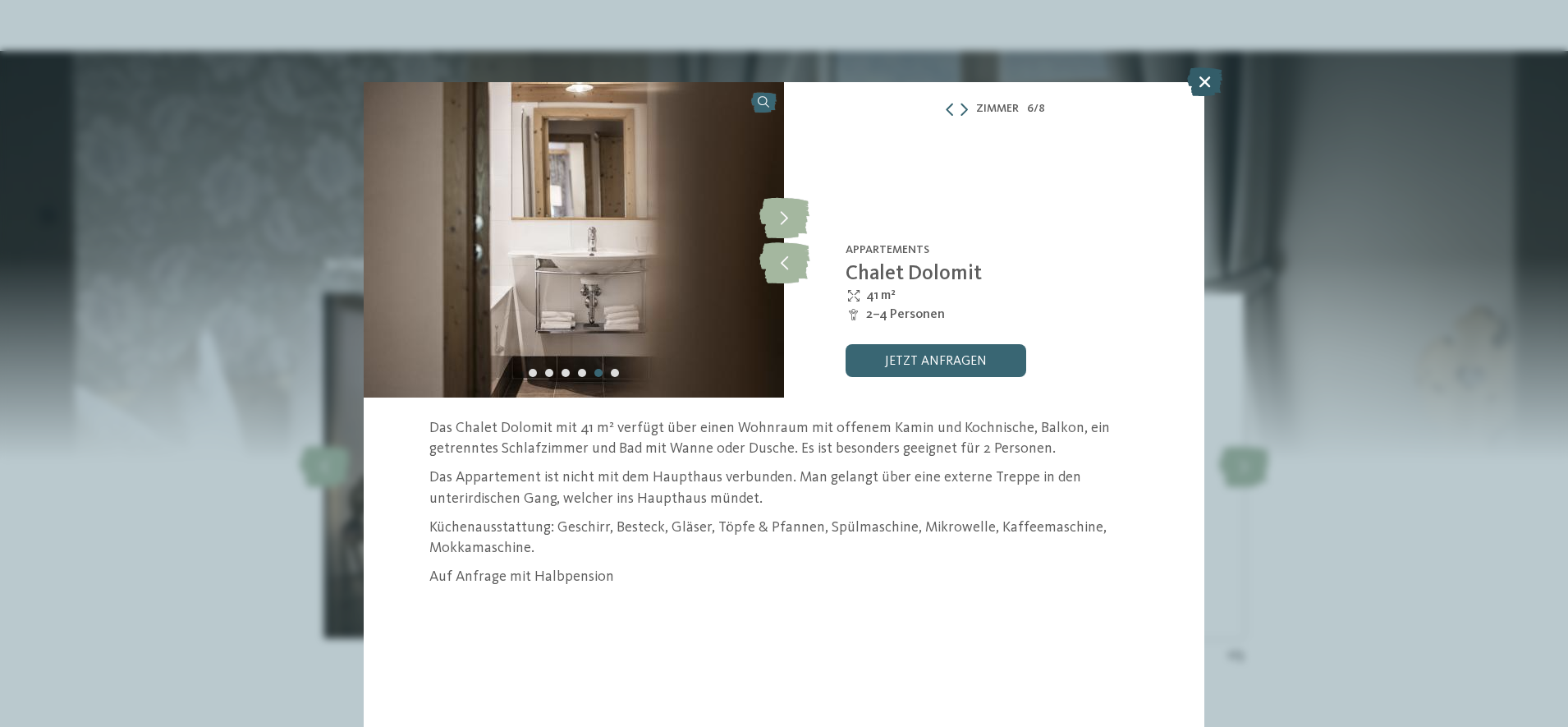
click at [1198, 81] on icon at bounding box center [1205, 81] width 35 height 29
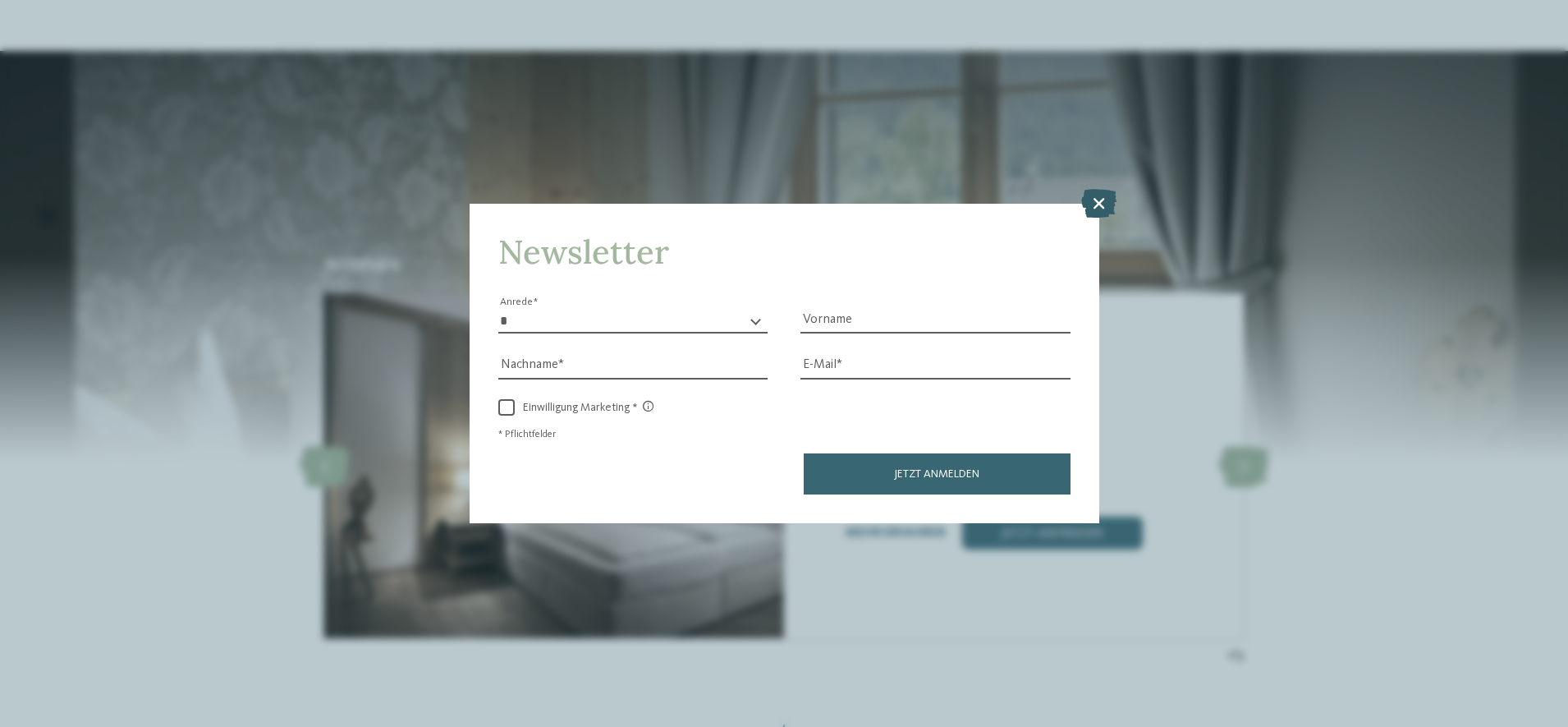
click at [1090, 204] on icon at bounding box center [1099, 203] width 35 height 29
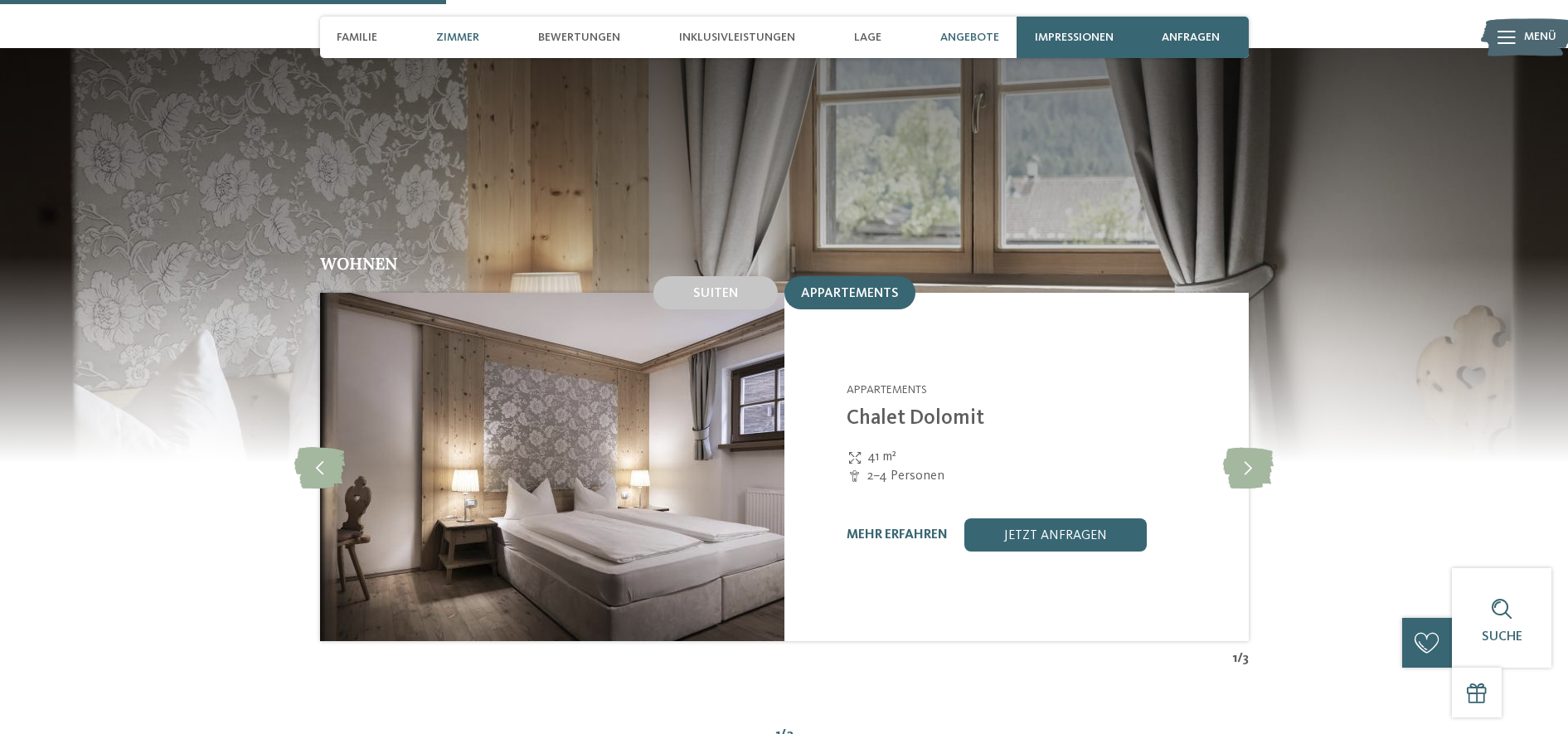
click at [967, 44] on div "Angebote" at bounding box center [970, 37] width 75 height 41
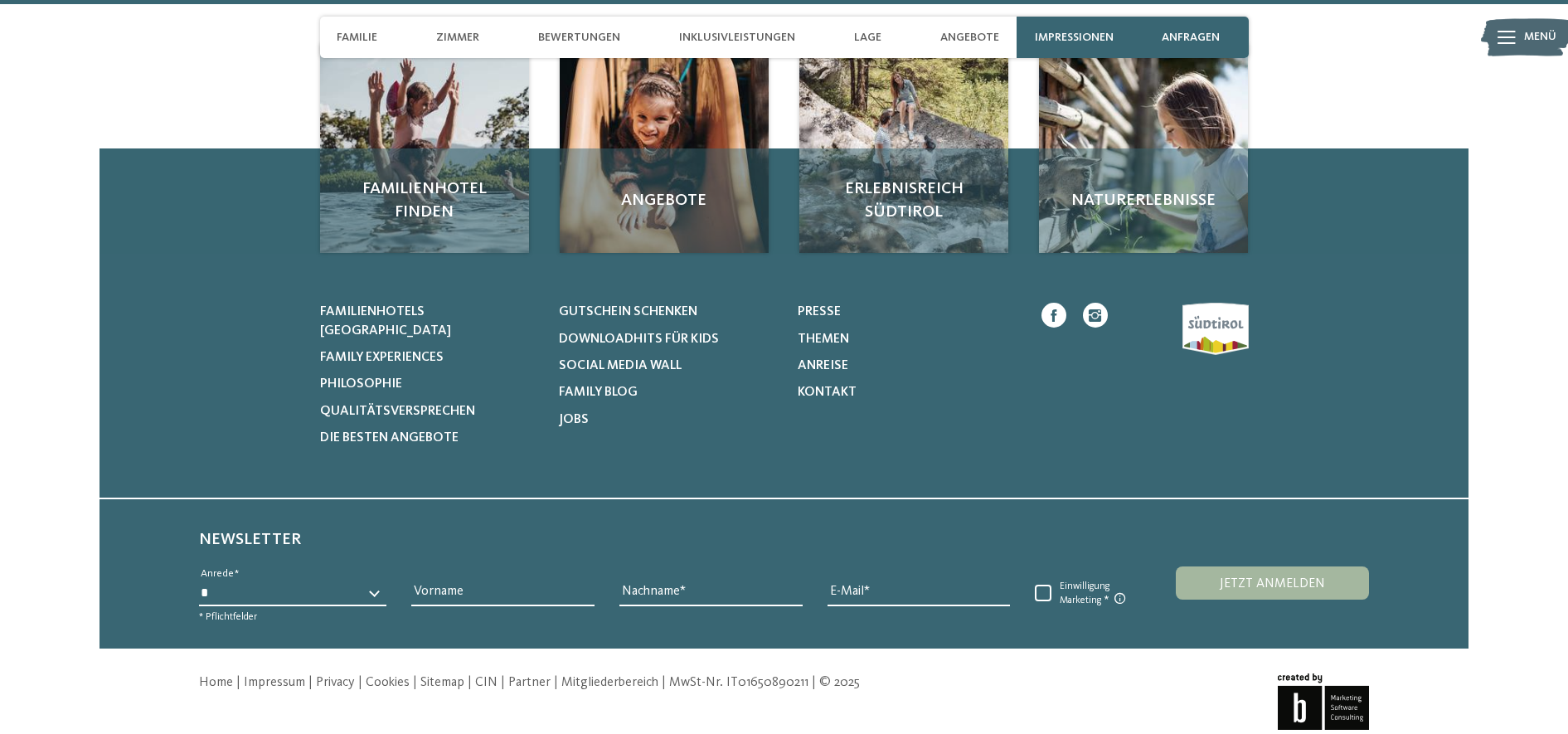
scroll to position [5881, 0]
